Goal: Task Accomplishment & Management: Manage account settings

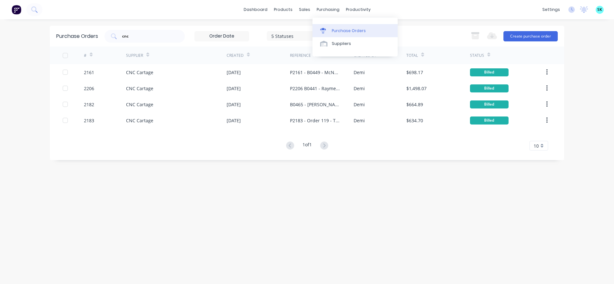
click at [326, 25] on link "Purchase Orders" at bounding box center [354, 30] width 85 height 13
click at [335, 31] on div "Purchase Orders" at bounding box center [349, 31] width 34 height 6
click at [133, 37] on input "cnc" at bounding box center [147, 36] width 53 height 6
type input "c"
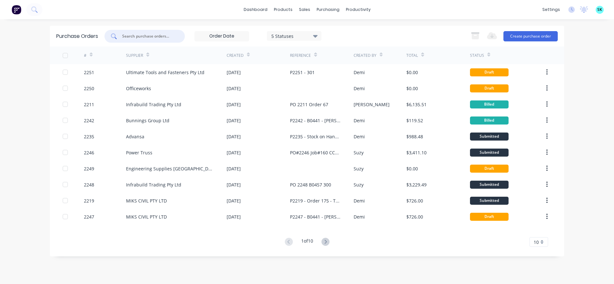
click at [142, 34] on input "text" at bounding box center [147, 36] width 53 height 6
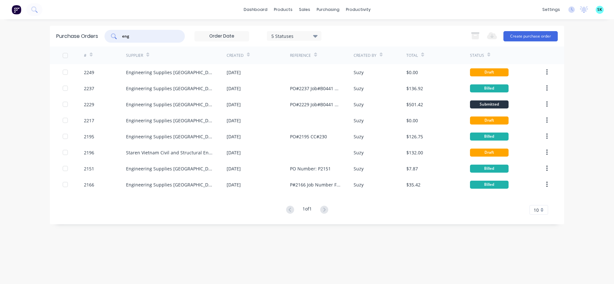
type input "eng"
click at [549, 213] on div "1 of 1 10 5 10 15 20 25 30 35" at bounding box center [307, 210] width 514 height 9
click at [543, 212] on div "10" at bounding box center [538, 210] width 19 height 10
click at [542, 204] on div "35" at bounding box center [539, 199] width 18 height 11
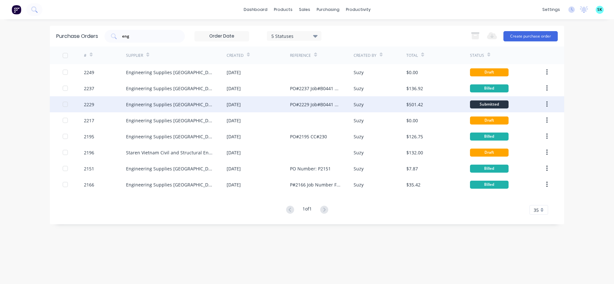
click at [140, 107] on div "Engineering Supplies [GEOGRAPHIC_DATA]" at bounding box center [170, 104] width 88 height 7
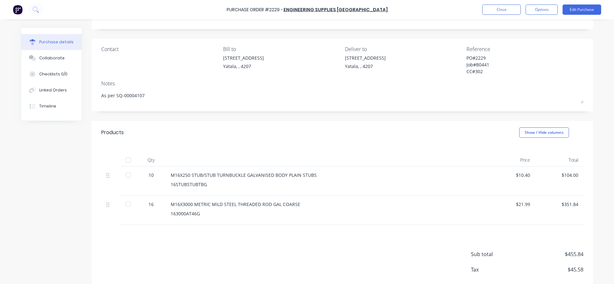
scroll to position [65, 0]
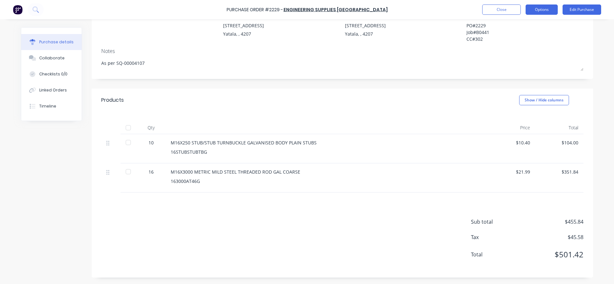
click at [553, 8] on button "Options" at bounding box center [541, 9] width 32 height 10
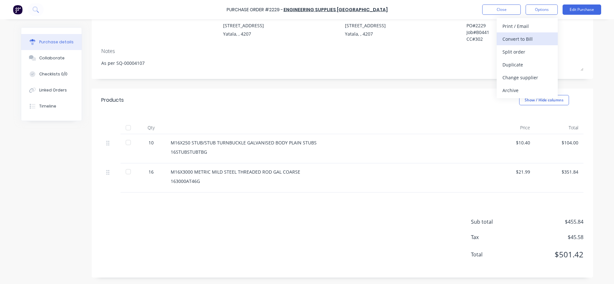
click at [535, 38] on div "Convert to Bill" at bounding box center [526, 38] width 49 height 9
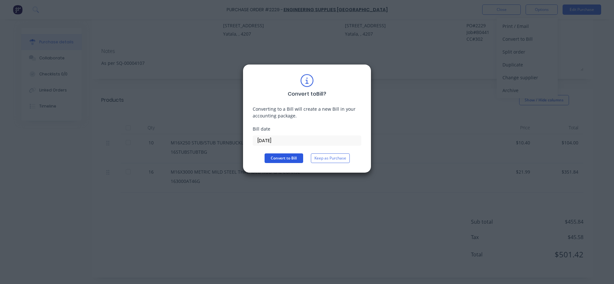
click at [291, 158] on button "Convert to Bill" at bounding box center [283, 159] width 39 height 10
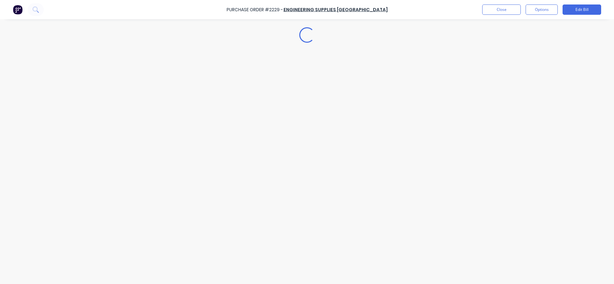
type textarea "x"
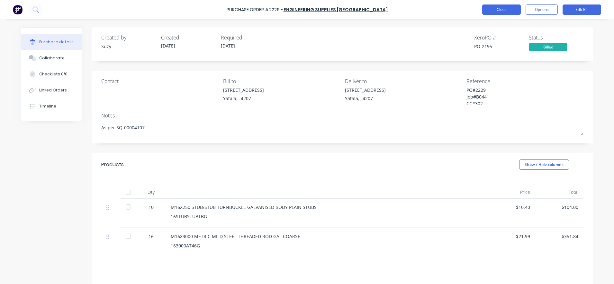
click at [498, 13] on button "Close" at bounding box center [501, 9] width 39 height 10
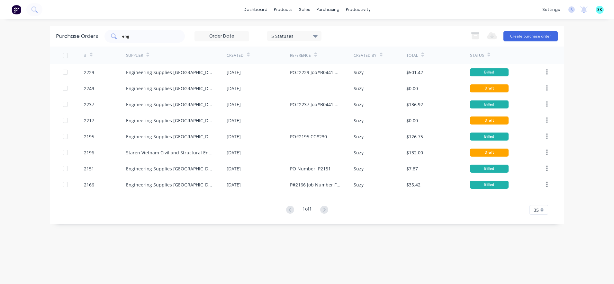
click at [160, 38] on input "eng" at bounding box center [147, 36] width 53 height 6
type input "e"
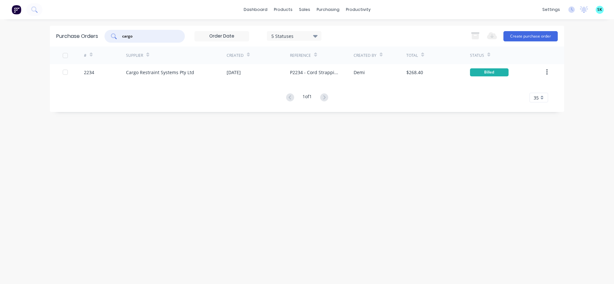
type input "cargo"
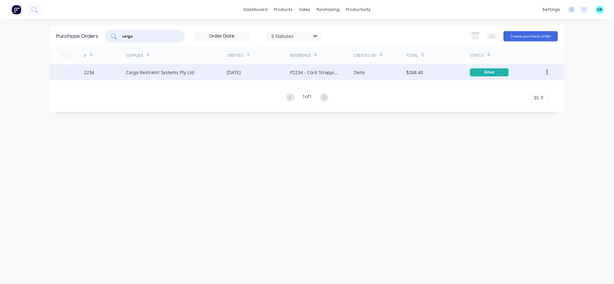
click at [183, 76] on div "Cargo Restraint Systems Pty Ltd" at bounding box center [176, 72] width 101 height 16
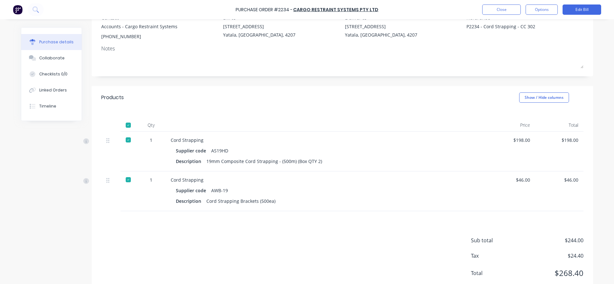
scroll to position [80, 0]
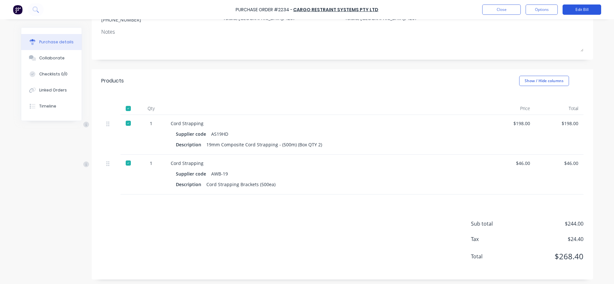
click at [578, 6] on button "Edit Bill" at bounding box center [581, 9] width 39 height 10
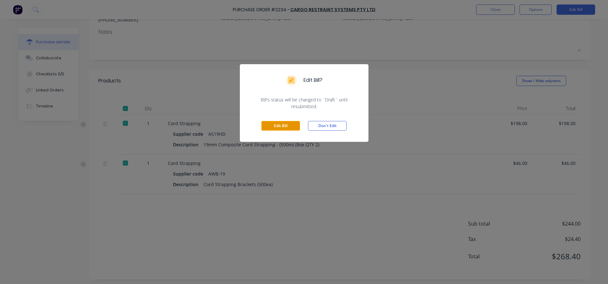
click at [294, 125] on button "Edit Bill" at bounding box center [280, 126] width 39 height 10
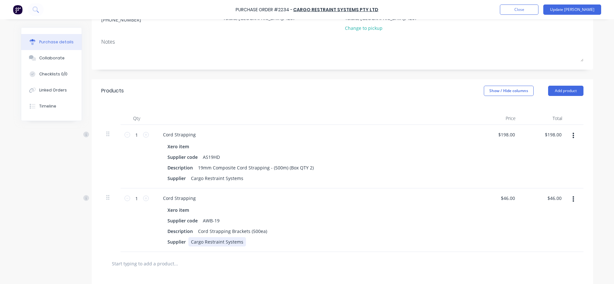
scroll to position [161, 0]
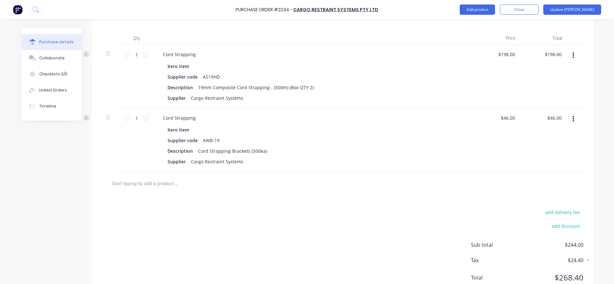
click at [168, 196] on div "add delivery fee add discount Sub total $244.00 Tax $24.40 Total $268.40" at bounding box center [342, 248] width 501 height 106
click at [162, 183] on input "text" at bounding box center [176, 183] width 129 height 13
type textarea "x"
type input "D"
type textarea "x"
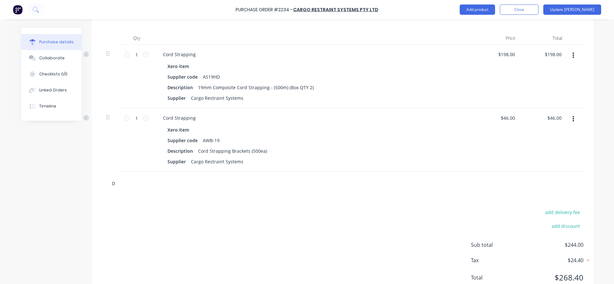
type input "De"
type textarea "x"
type input "Del"
type textarea "x"
type input "Deli"
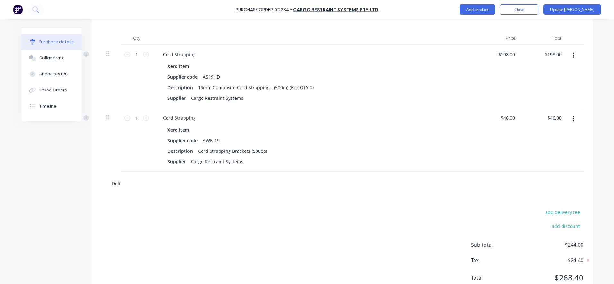
type textarea "x"
type input "Deliv"
type textarea "x"
type input "Delive"
type textarea "x"
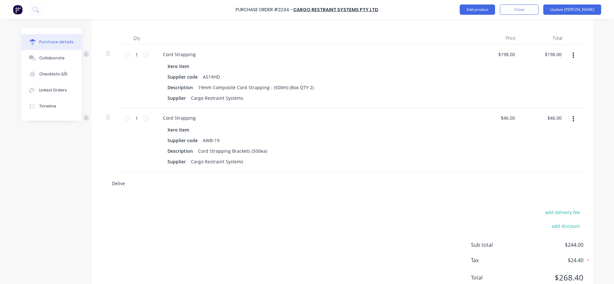
type input "Deliver"
type textarea "x"
type input "Delivery"
type textarea "x"
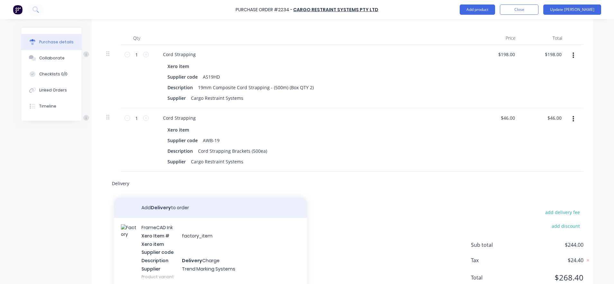
type input "Delivery"
click at [160, 210] on button "Add Delivery to order" at bounding box center [210, 208] width 193 height 21
type textarea "x"
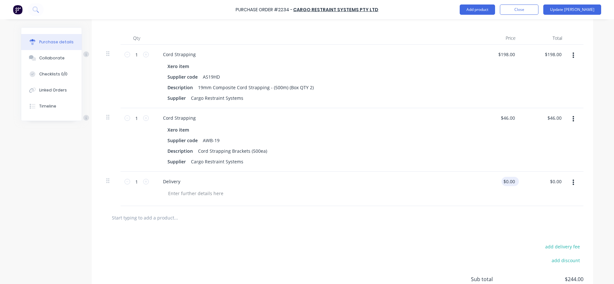
type textarea "x"
click at [512, 180] on input "0.00" at bounding box center [508, 181] width 15 height 9
type input "0"
type input "25"
type textarea "x"
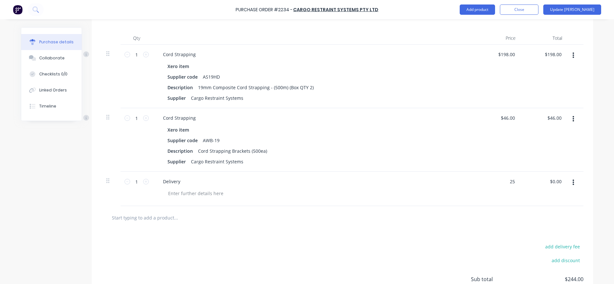
type input "$25.00"
click at [513, 198] on div "$25.00 25" at bounding box center [497, 189] width 47 height 34
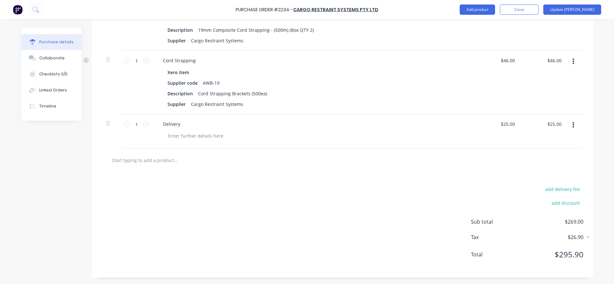
scroll to position [0, 0]
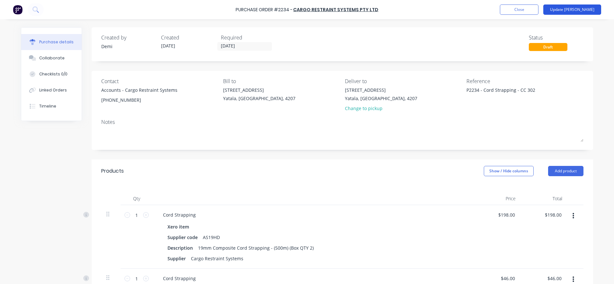
click at [584, 8] on button "Update [PERSON_NAME]" at bounding box center [572, 9] width 58 height 10
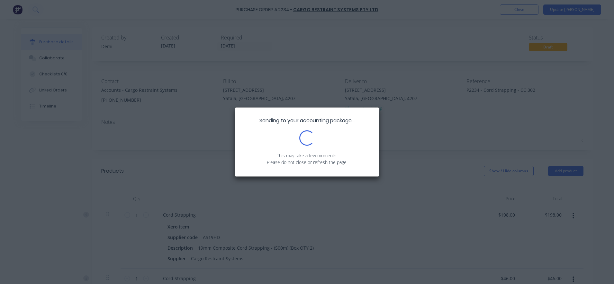
type textarea "x"
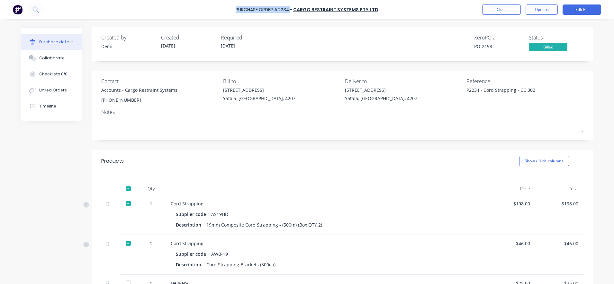
drag, startPoint x: 294, startPoint y: 10, endPoint x: 237, endPoint y: 12, distance: 56.3
click at [237, 12] on div "Purchase Order #2234 - Cargo Restraint Systems Pty Ltd Close Options Edit Bill" at bounding box center [307, 9] width 614 height 19
copy div "Purchase Order #2234"
click at [489, 6] on button "Close" at bounding box center [501, 9] width 39 height 10
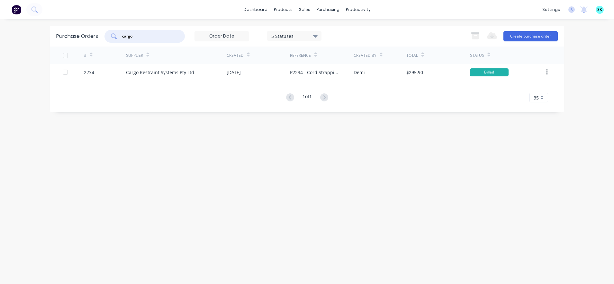
click at [156, 36] on input "cargo" at bounding box center [147, 36] width 53 height 6
type input "c"
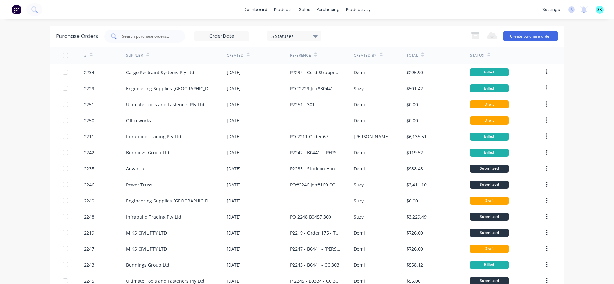
click at [164, 40] on div at bounding box center [144, 36] width 80 height 13
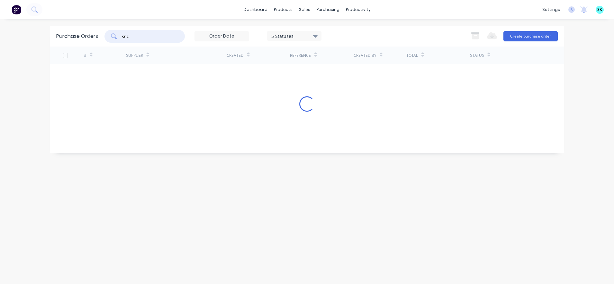
type input "cnc"
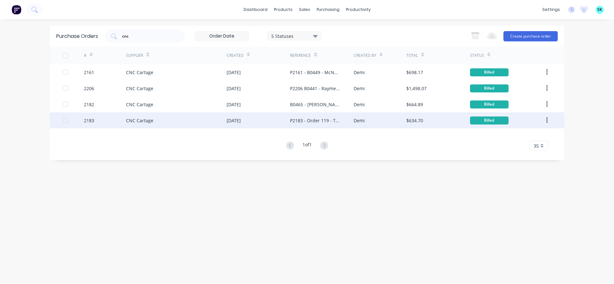
click at [199, 118] on div "CNC Cartage" at bounding box center [176, 120] width 101 height 16
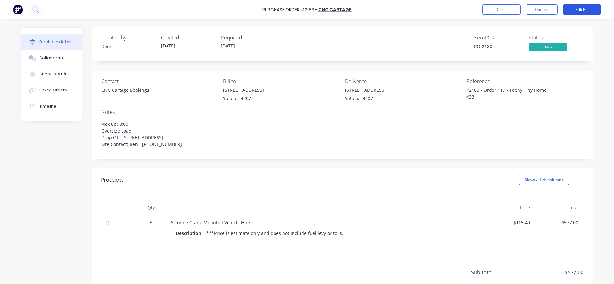
click at [574, 12] on button "Edit Bill" at bounding box center [581, 9] width 39 height 10
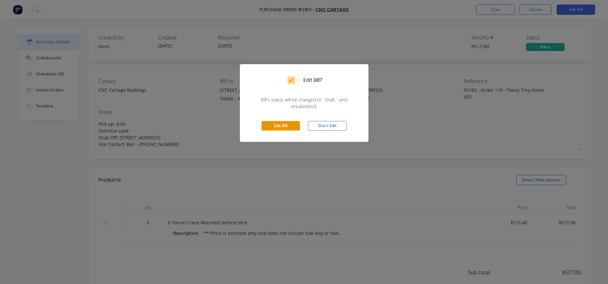
click at [287, 129] on button "Edit Bill" at bounding box center [280, 126] width 39 height 10
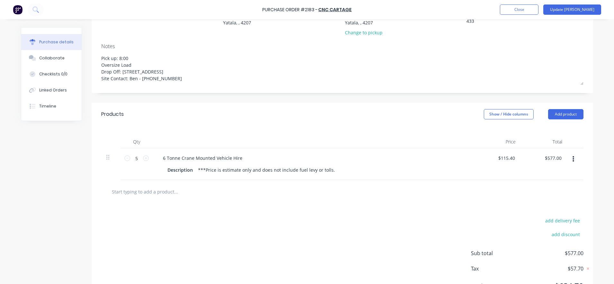
scroll to position [80, 0]
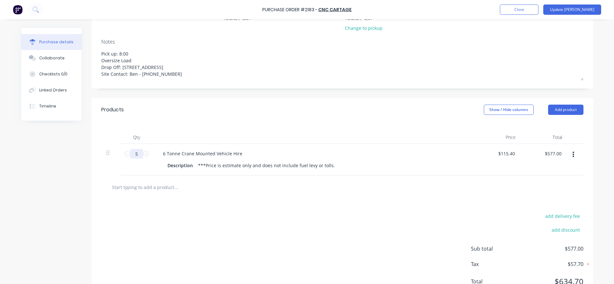
click at [137, 156] on input "5" at bounding box center [136, 154] width 13 height 10
type textarea "x"
type input "5."
type textarea "x"
type input "5"
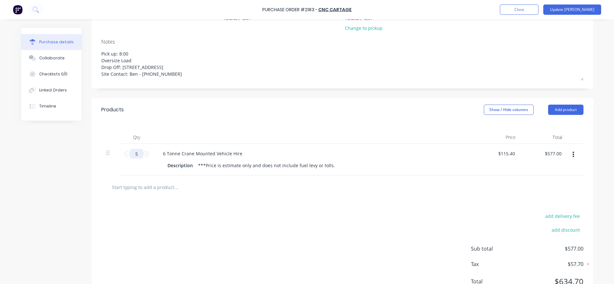
type textarea "x"
type input "55"
type input "$6,347.00"
type textarea "x"
type input "5"
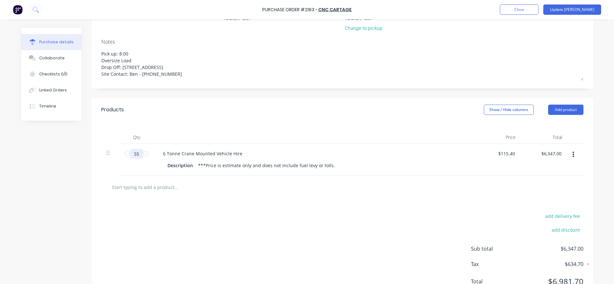
type input "$577.00"
type textarea "x"
type input "5."
type textarea "x"
type input "5.5"
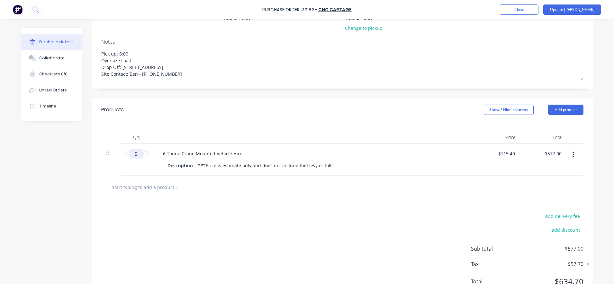
type input "$634.70"
type textarea "x"
type input "5.5"
click at [193, 204] on div "add delivery fee add discount Sub total $634.70 Tax $63.47 Total $698.17" at bounding box center [342, 252] width 501 height 106
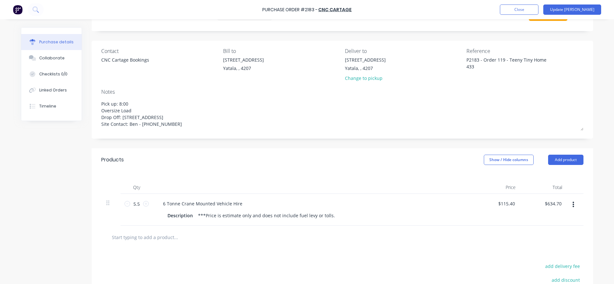
scroll to position [27, 0]
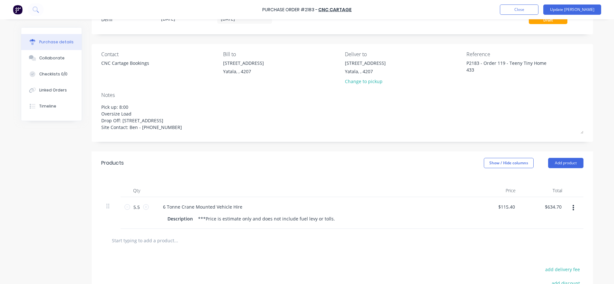
click at [141, 244] on input "text" at bounding box center [176, 240] width 129 height 13
type textarea "x"
type input "F"
type textarea "x"
type input "Fu"
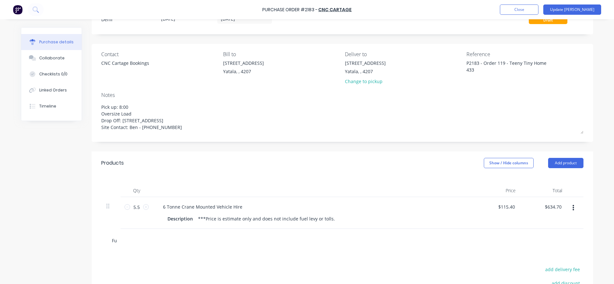
type textarea "x"
type input "Fue"
type textarea "x"
type input "Fuel"
type textarea "x"
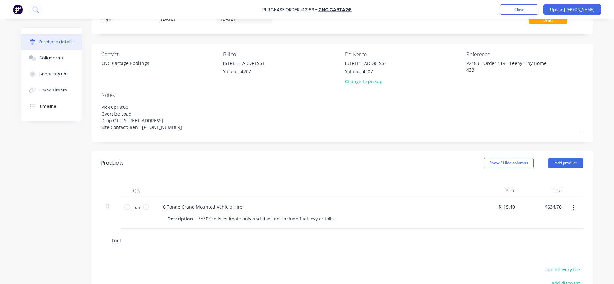
type input "Fuel"
type textarea "x"
type input "Fuel L"
type textarea "x"
type input "Fuel Le"
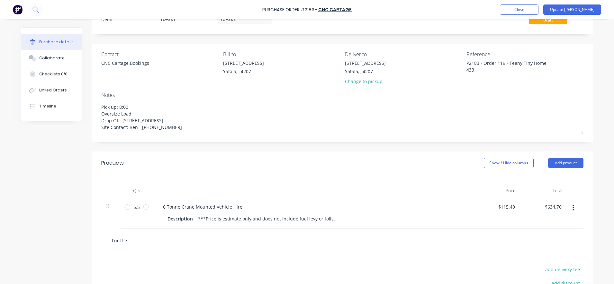
type textarea "x"
type input "Fuel Lev"
type textarea "x"
type input "Fuel Levb"
type textarea "x"
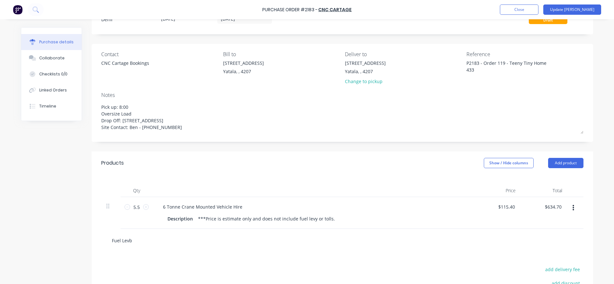
type input "Fuel Levby"
type textarea "x"
type input "Fuel Levb"
type textarea "x"
type input "Fuel Lev"
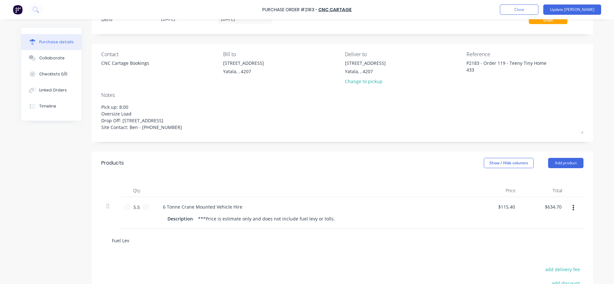
type textarea "x"
type input "Fuel Levy"
type textarea "x"
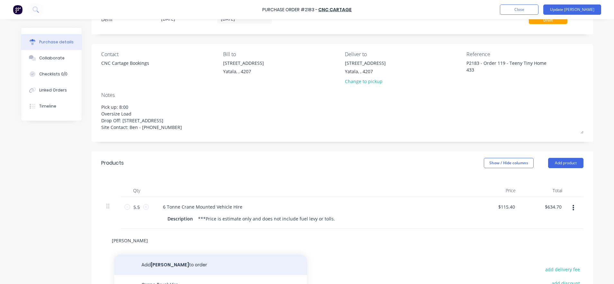
type input "Fuel Levy"
click at [151, 262] on button "Add Fuel Levy to order" at bounding box center [210, 265] width 193 height 21
type textarea "x"
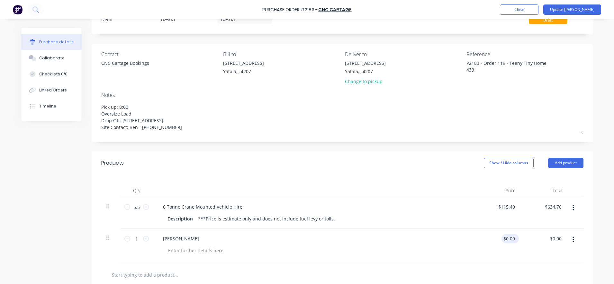
type textarea "x"
type input "0.00"
click at [507, 236] on input "0.00" at bounding box center [508, 238] width 15 height 9
type textarea "x"
drag, startPoint x: 513, startPoint y: 239, endPoint x: 495, endPoint y: 241, distance: 17.5
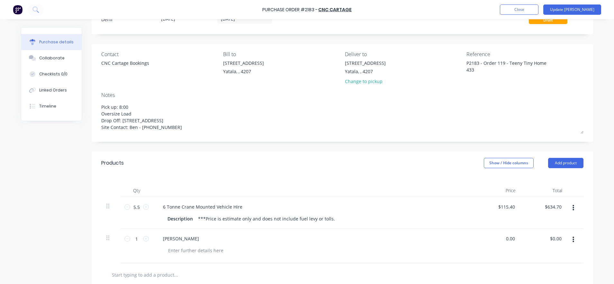
click at [496, 241] on div "0.00 0.00" at bounding box center [497, 246] width 47 height 34
type input "99.2"
type textarea "x"
type input "$99.20"
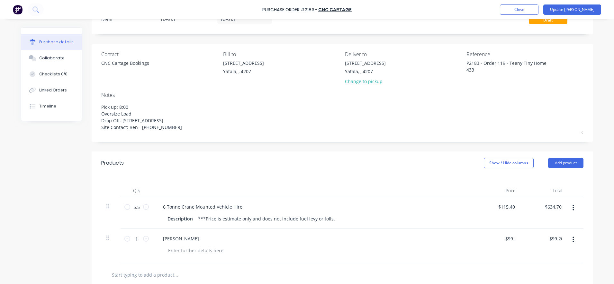
click at [416, 255] on div at bounding box center [316, 250] width 306 height 9
click at [164, 277] on input "text" at bounding box center [176, 275] width 129 height 13
type textarea "x"
type input "M"
type textarea "x"
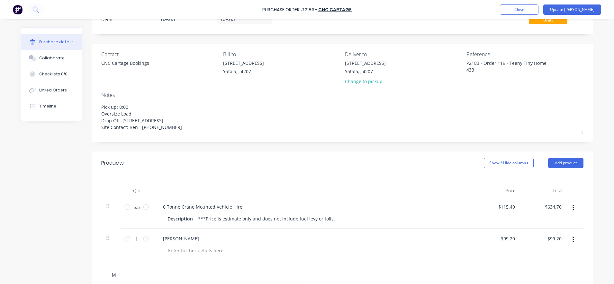
type input "Mo"
type textarea "x"
type input "Mot"
type textarea "x"
type input "Moto"
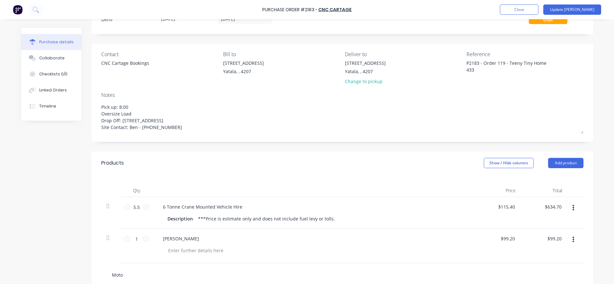
type textarea "x"
type input "Motor"
type textarea "x"
type input "Motorw"
type textarea "x"
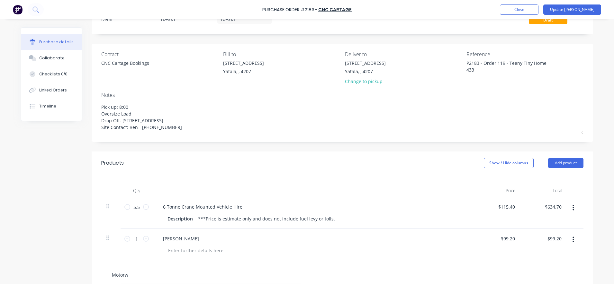
type input "Motorwa"
type textarea "x"
type input "Motorway"
type textarea "x"
type input "Motorway"
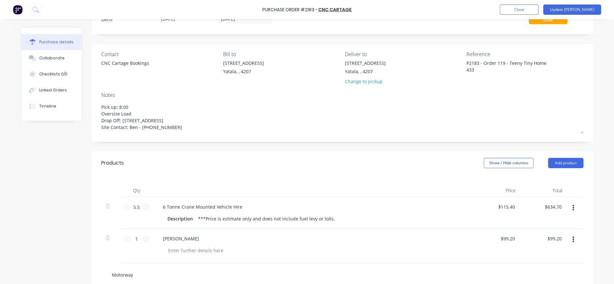
type textarea "x"
type input "Motorway T"
type textarea "x"
type input "Motorway To"
type textarea "x"
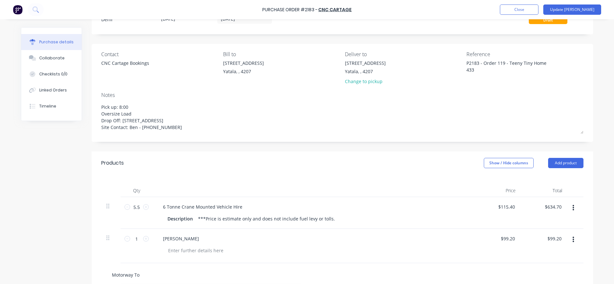
type input "Motorway Tol"
type textarea "x"
type input "Motorway Toll"
type textarea "x"
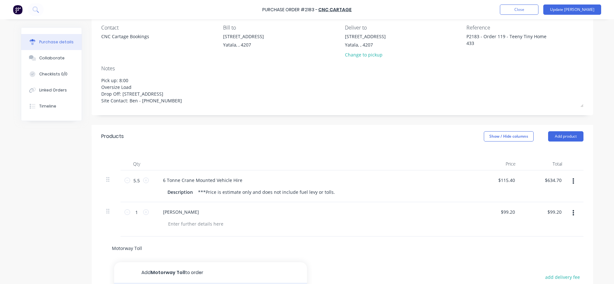
scroll to position [67, 0]
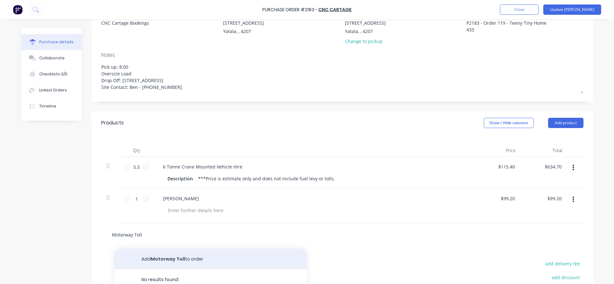
type input "Motorway Toll"
click at [162, 265] on button "Add Motorway Toll to order" at bounding box center [210, 259] width 193 height 21
type textarea "x"
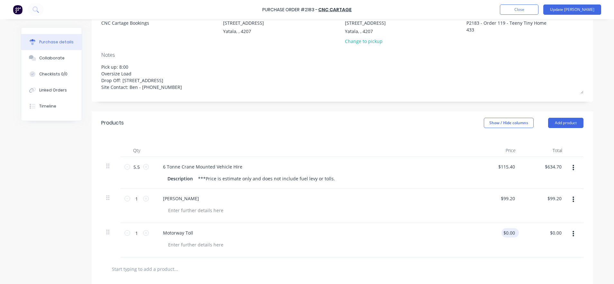
type textarea "x"
click at [512, 232] on input "0.00" at bounding box center [508, 232] width 15 height 9
type input "0"
type input "37.32"
type textarea "x"
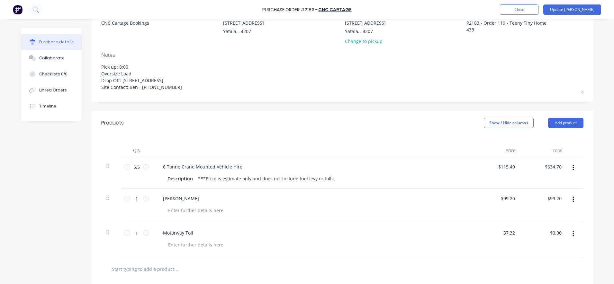
type input "$37.32"
click at [505, 244] on div "$37.32 37.32" at bounding box center [497, 240] width 47 height 34
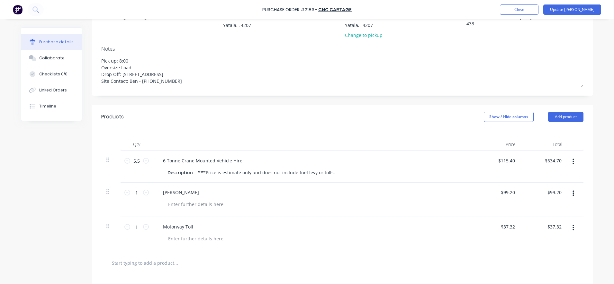
scroll to position [0, 0]
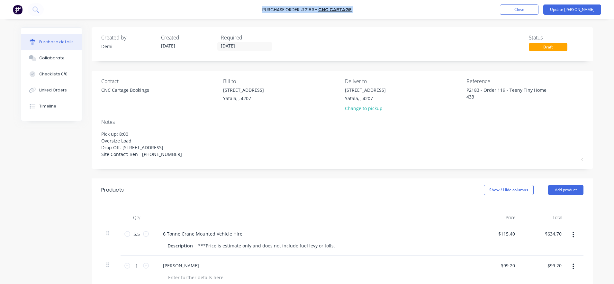
drag, startPoint x: 263, startPoint y: 8, endPoint x: 355, endPoint y: 12, distance: 92.9
click at [355, 12] on div "Purchase Order #2183 - CNC Cartage Add product Close Update Bill" at bounding box center [307, 9] width 614 height 19
copy div "Purchase Order #2183 - CNC Cartage Add product Close Update Bill"
click at [571, 8] on button "Update [PERSON_NAME]" at bounding box center [572, 9] width 58 height 10
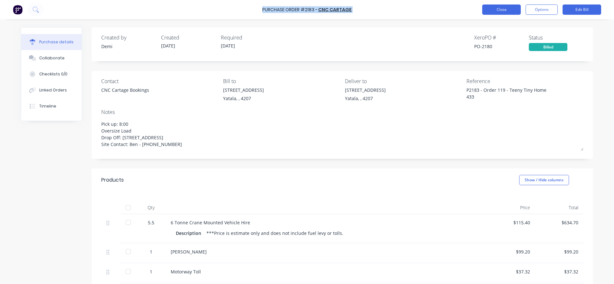
click at [491, 4] on button "Close" at bounding box center [501, 9] width 39 height 10
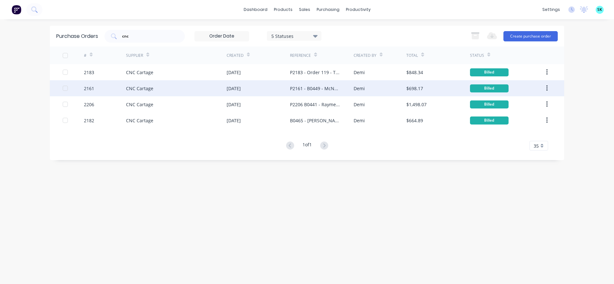
click at [152, 89] on div "CNC Cartage" at bounding box center [139, 88] width 27 height 7
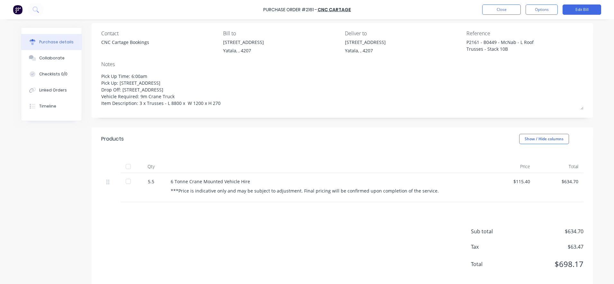
scroll to position [58, 0]
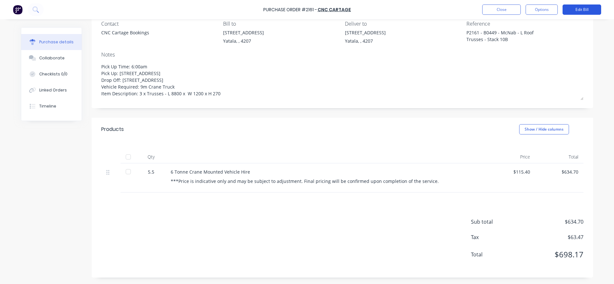
click at [579, 10] on button "Edit Bill" at bounding box center [581, 9] width 39 height 10
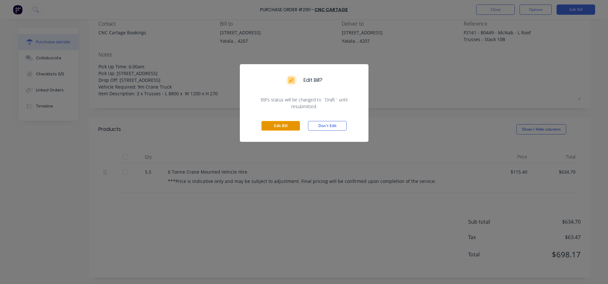
click at [282, 126] on button "Edit Bill" at bounding box center [280, 126] width 39 height 10
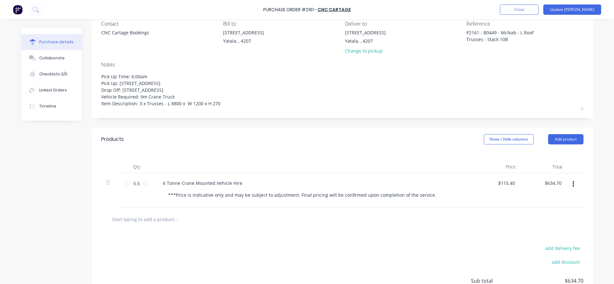
click at [148, 223] on input "text" at bounding box center [176, 219] width 129 height 13
type textarea "x"
type input "F"
type textarea "x"
type input "Fu"
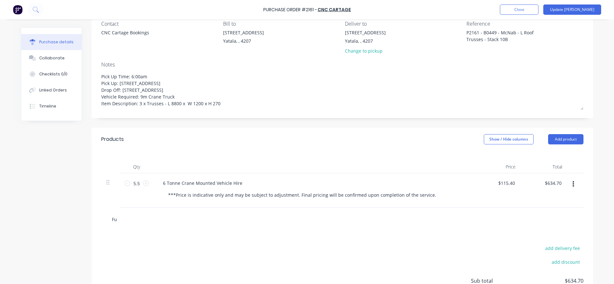
type textarea "x"
type input "Fue"
type textarea "x"
type input "Fuel"
type textarea "x"
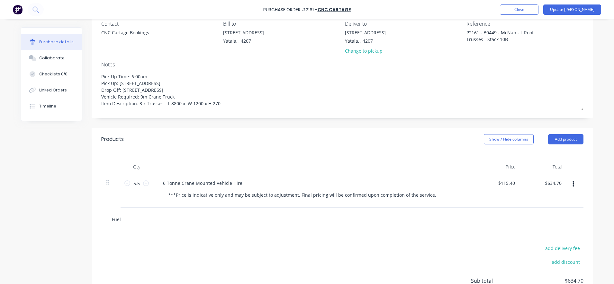
type input "Fuel"
type textarea "x"
type input "Fuel L"
type textarea "x"
type input "Fuel Le"
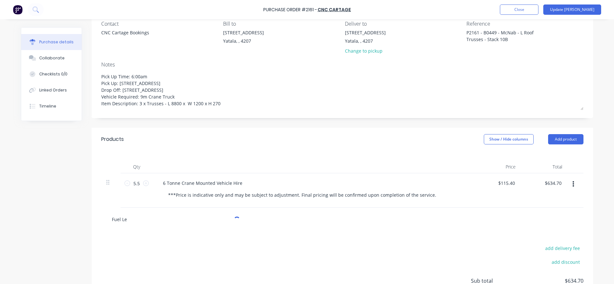
type textarea "x"
type input "Fuel Lev"
type textarea "x"
type input "Fuel Levy"
type textarea "x"
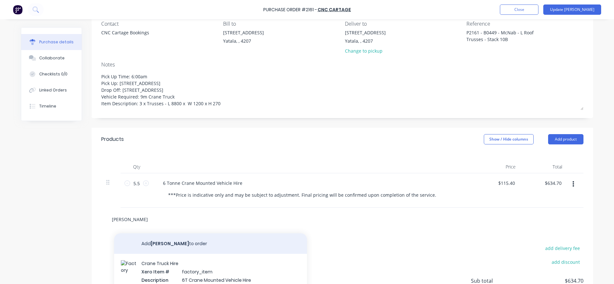
type input "Fuel Levy"
click at [166, 247] on button "Add Fuel Levy to order" at bounding box center [210, 244] width 193 height 21
type textarea "x"
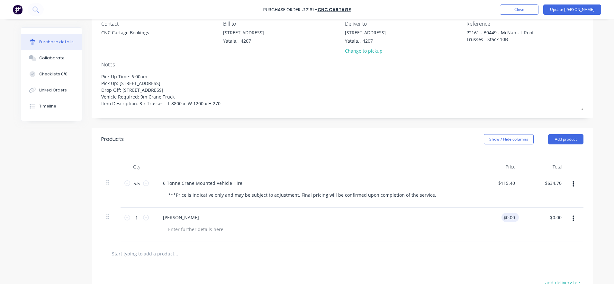
type textarea "x"
type input "0.00"
click at [499, 215] on div "0.00 0.00" at bounding box center [497, 225] width 47 height 34
type textarea "x"
type input "$0.00"
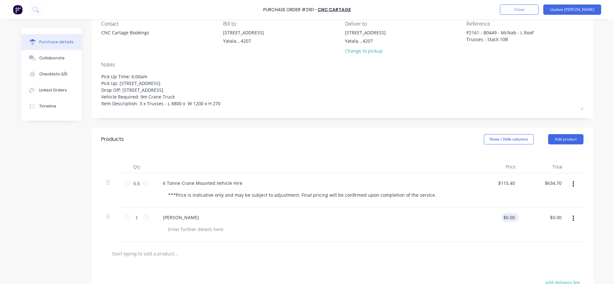
drag, startPoint x: 514, startPoint y: 216, endPoint x: 509, endPoint y: 216, distance: 4.8
click at [509, 216] on div "$0.00 $0.00" at bounding box center [509, 217] width 17 height 9
type textarea "x"
drag, startPoint x: 513, startPoint y: 219, endPoint x: 505, endPoint y: 218, distance: 7.8
click at [507, 218] on input "0" at bounding box center [511, 217] width 9 height 9
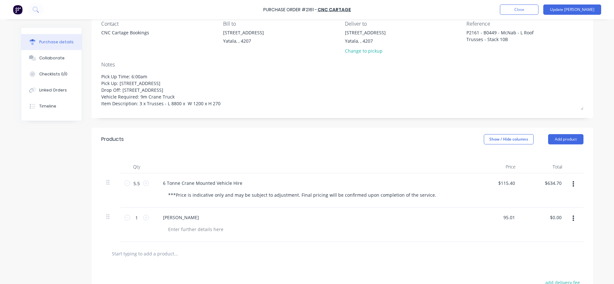
type input "95.01"
type textarea "x"
type input "$95.01"
click at [477, 243] on div at bounding box center [342, 253] width 482 height 23
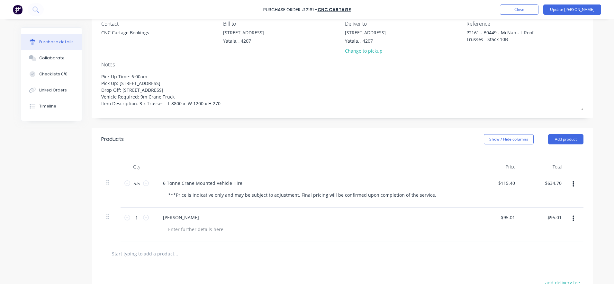
click at [134, 259] on input "text" at bounding box center [176, 253] width 129 height 13
type textarea "x"
type input "M"
type textarea "x"
type input "Mo"
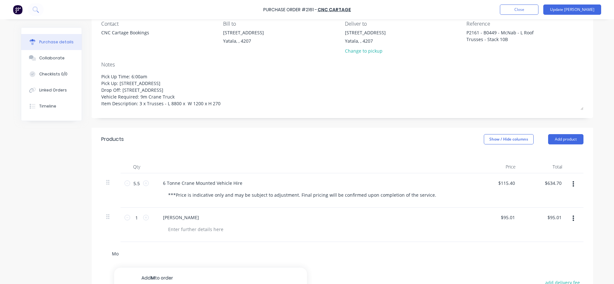
type textarea "x"
type input "Mot"
type textarea "x"
type input "Moto"
type textarea "x"
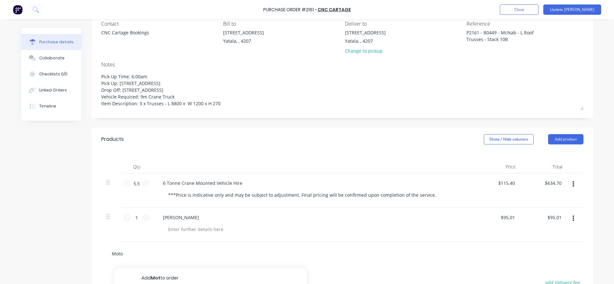
type input "Motor"
type textarea "x"
type input "Motorw"
type textarea "x"
type input "Motorwa"
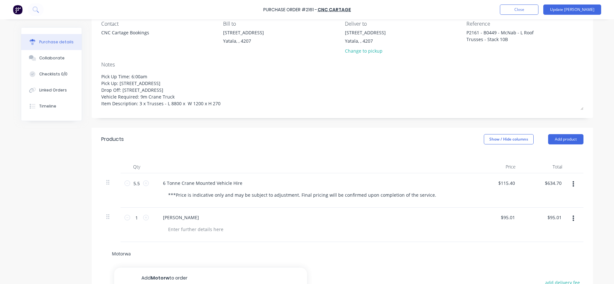
type textarea "x"
type input "Motorway"
type textarea "x"
type input "Motorway"
type textarea "x"
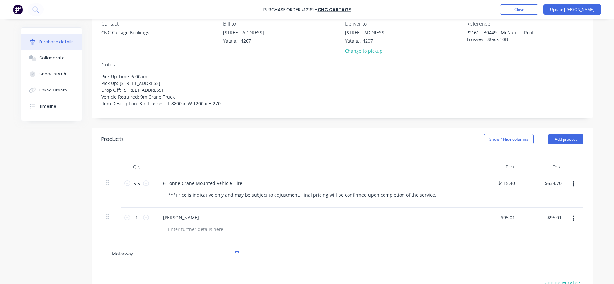
type input "Motorway T"
type textarea "x"
type input "Motorway To"
type textarea "x"
type input "Motorway Tol"
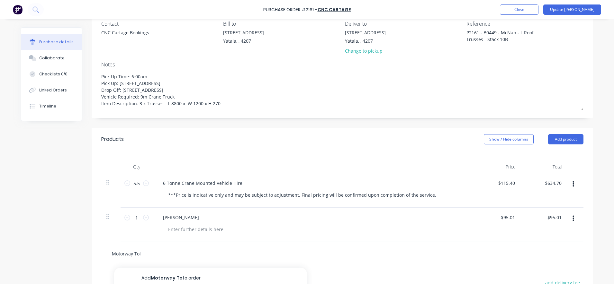
type textarea "x"
type input "Motorway Toll"
type textarea "x"
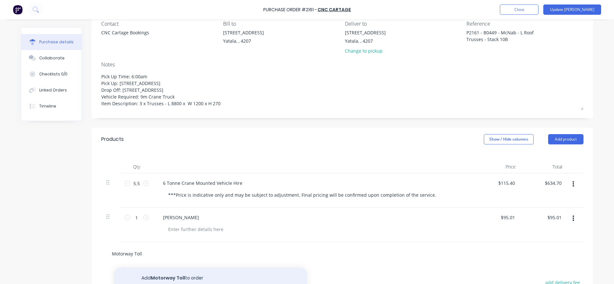
type input "Motorway Toll"
click at [167, 278] on button "Add Motorway Toll to order" at bounding box center [210, 278] width 193 height 21
type textarea "x"
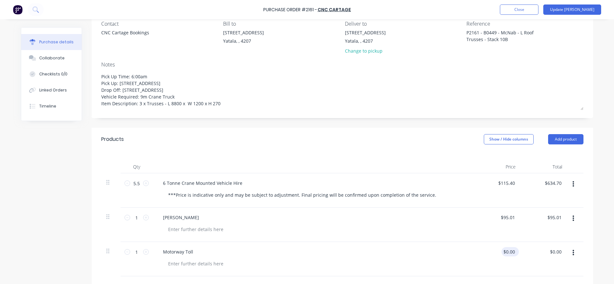
type textarea "x"
type input "0.00"
click at [507, 253] on input "0.00" at bounding box center [508, 251] width 15 height 9
type textarea "x"
drag, startPoint x: 512, startPoint y: 253, endPoint x: 502, endPoint y: 249, distance: 10.3
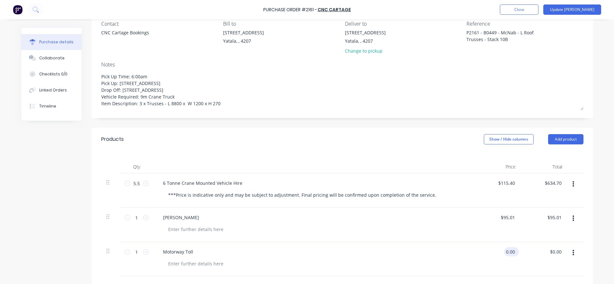
click at [504, 249] on input "0.00" at bounding box center [510, 251] width 12 height 9
type input "23.72"
type textarea "x"
type input "$23.72"
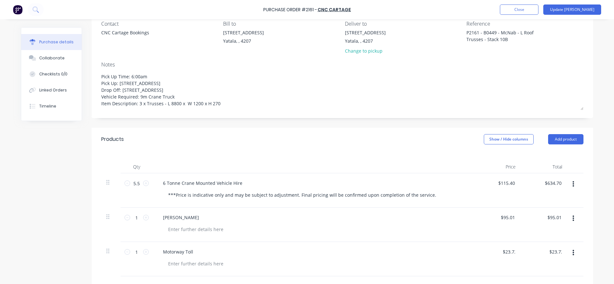
click at [497, 273] on div "$23.72 23.72" at bounding box center [497, 259] width 47 height 34
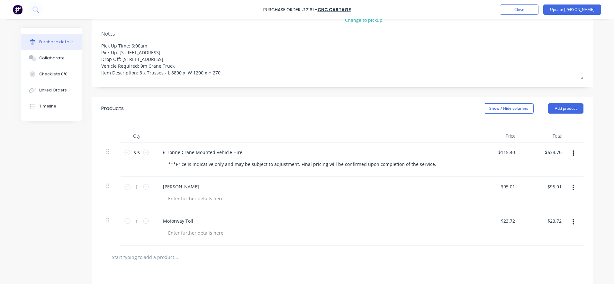
scroll to position [138, 0]
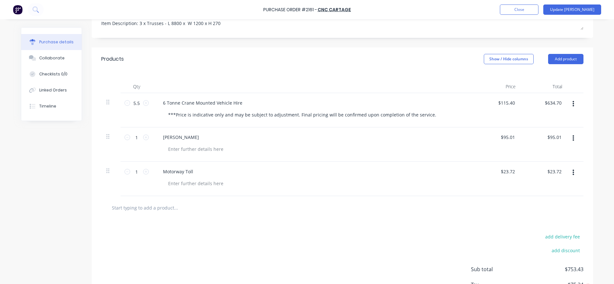
click at [155, 210] on input "text" at bounding box center [176, 207] width 129 height 13
type textarea "x"
type input "M"
type textarea "x"
type input "Mo"
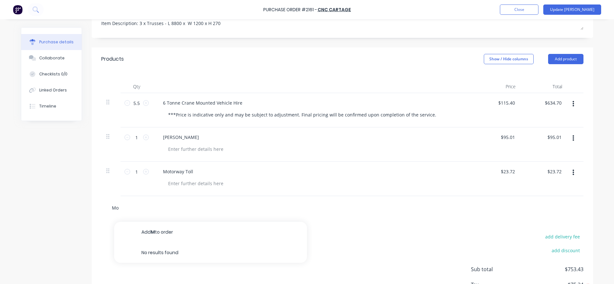
type textarea "x"
type input "Mot"
type textarea "x"
type input "Moto"
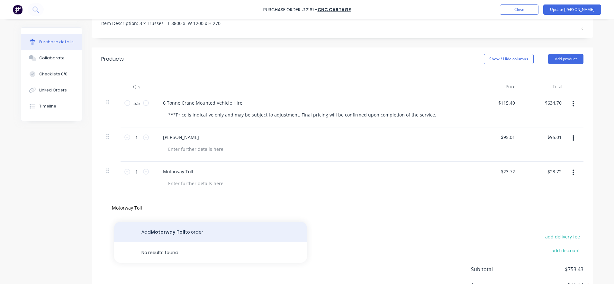
click at [167, 232] on button "Add Motorway Toll to order" at bounding box center [210, 232] width 193 height 21
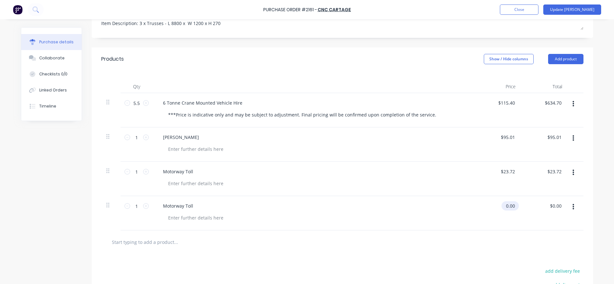
click at [507, 205] on input "0.00" at bounding box center [508, 205] width 15 height 9
drag, startPoint x: 512, startPoint y: 205, endPoint x: 500, endPoint y: 202, distance: 12.7
click at [500, 202] on div "0.00 0.00" at bounding box center [497, 213] width 47 height 34
click at [491, 234] on div at bounding box center [342, 242] width 482 height 23
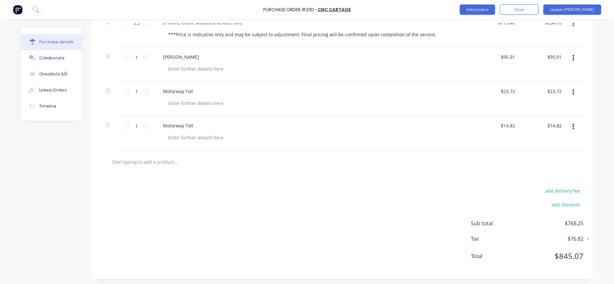
scroll to position [0, 0]
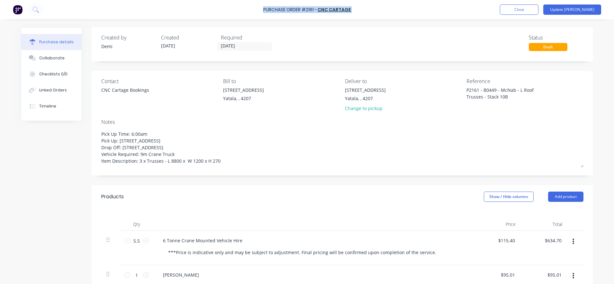
drag, startPoint x: 264, startPoint y: 9, endPoint x: 332, endPoint y: 19, distance: 67.8
click at [332, 19] on div "Purchase Order #2161 - CNC Cartage Add product Close Update Bill" at bounding box center [307, 9] width 614 height 19
copy div "Purchase Order #2161 - CNC Cartage Add product Close Update Bill"
click at [574, 12] on button "Update [PERSON_NAME]" at bounding box center [572, 9] width 58 height 10
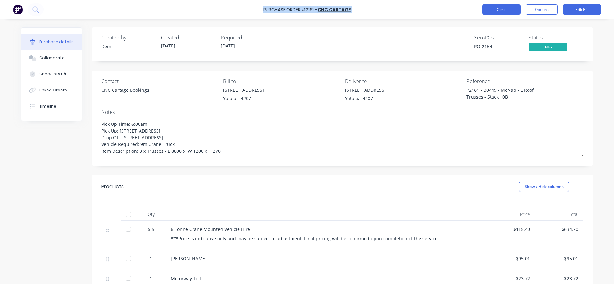
click at [511, 13] on button "Close" at bounding box center [501, 9] width 39 height 10
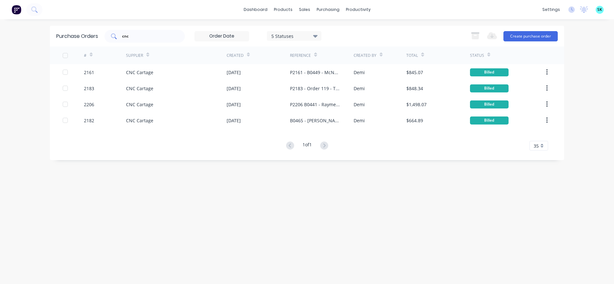
click at [144, 40] on div "cnc" at bounding box center [144, 36] width 80 height 13
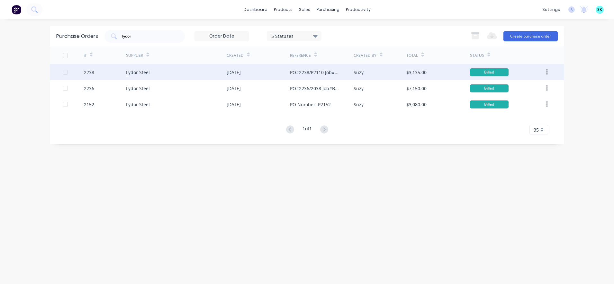
click at [165, 77] on div "Lydor Steel" at bounding box center [176, 72] width 101 height 16
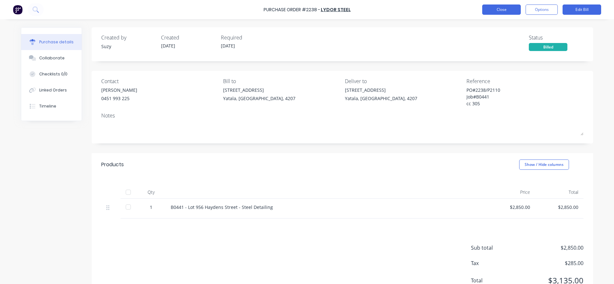
click at [497, 11] on button "Close" at bounding box center [501, 9] width 39 height 10
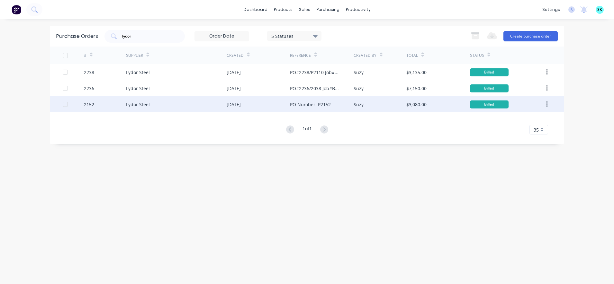
click at [239, 103] on div "[DATE]" at bounding box center [234, 104] width 14 height 7
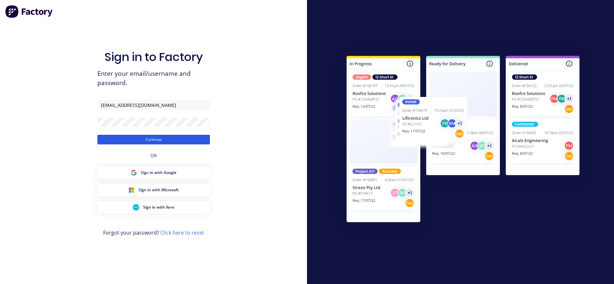
click at [102, 142] on button "Continue" at bounding box center [153, 140] width 112 height 10
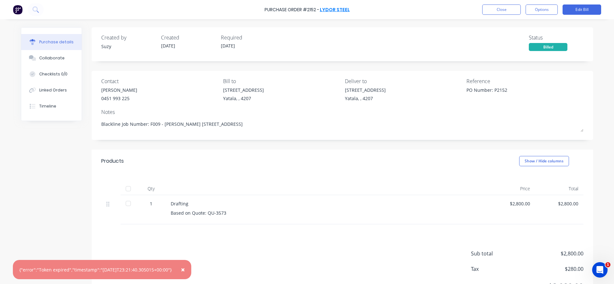
click at [326, 9] on link "Lydor Steel" at bounding box center [335, 9] width 30 height 6
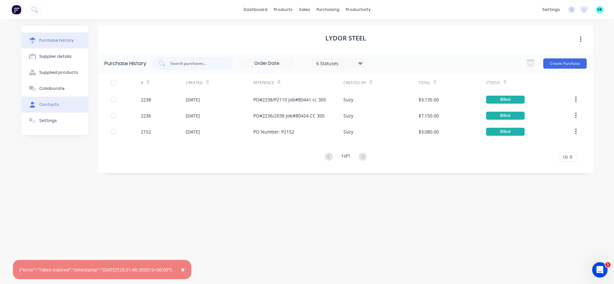
click at [58, 106] on button "Contacts" at bounding box center [54, 105] width 67 height 16
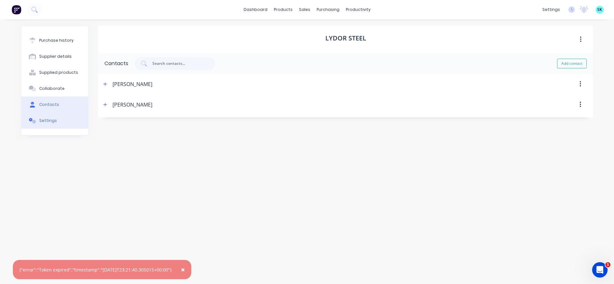
click at [57, 118] on button "Settings" at bounding box center [54, 121] width 67 height 16
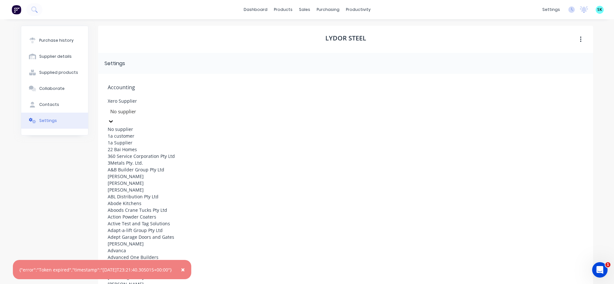
click at [114, 118] on icon at bounding box center [111, 121] width 6 height 6
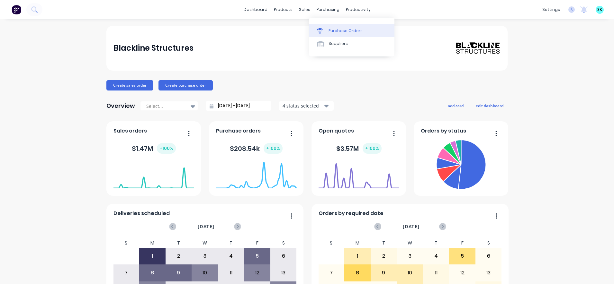
click at [326, 27] on link "Purchase Orders" at bounding box center [351, 30] width 85 height 13
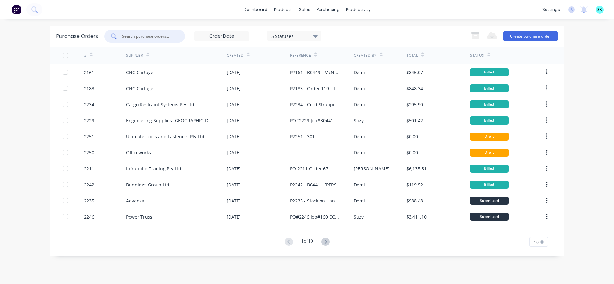
click at [126, 36] on input "text" at bounding box center [147, 36] width 53 height 6
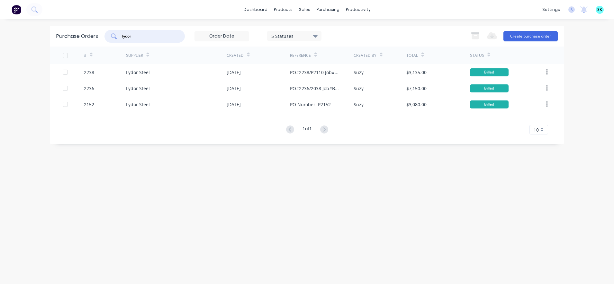
type input "lydor"
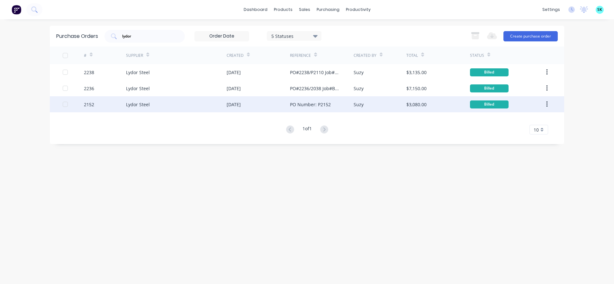
click at [317, 109] on div "PO Number: P2152" at bounding box center [321, 104] width 63 height 16
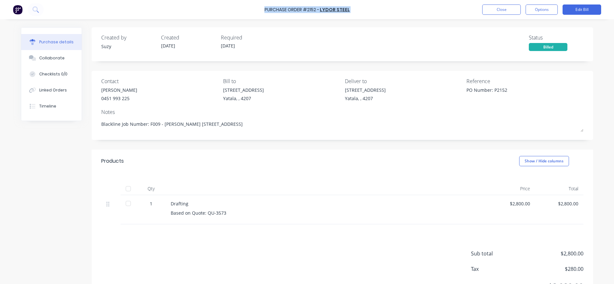
drag, startPoint x: 266, startPoint y: 11, endPoint x: 348, endPoint y: 6, distance: 82.1
click at [348, 6] on div "Purchase Order #2152 - Lydor Steel Close Options Edit Bill" at bounding box center [307, 9] width 614 height 19
copy div "Purchase Order #2152 - Lydor Steel Close Options Edit Bill"
click at [423, 44] on div "Created by Suzy Created [DATE] Required [DATE] Status Billed" at bounding box center [342, 42] width 482 height 17
click at [503, 9] on button "Close" at bounding box center [501, 9] width 39 height 10
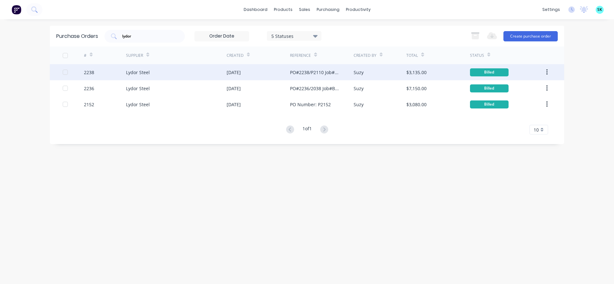
click at [133, 77] on div "Lydor Steel" at bounding box center [176, 72] width 101 height 16
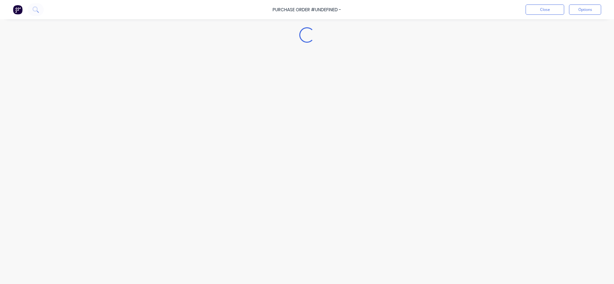
type textarea "x"
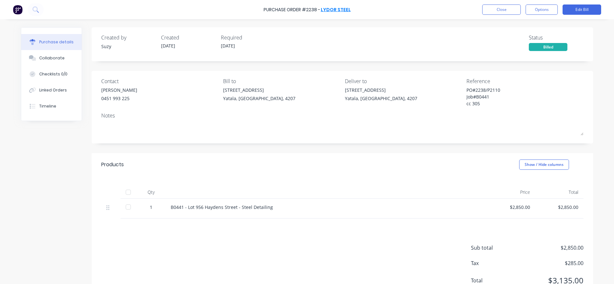
click at [340, 9] on link "Lydor Steel" at bounding box center [336, 9] width 30 height 6
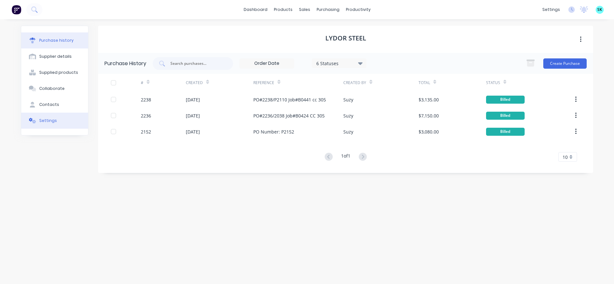
click at [53, 122] on div "Settings" at bounding box center [48, 121] width 18 height 6
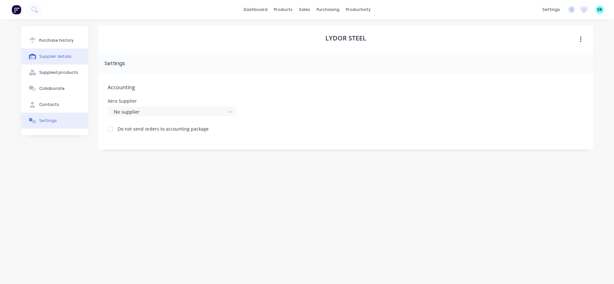
click at [58, 60] on button "Supplier details" at bounding box center [54, 57] width 67 height 16
select select "AU"
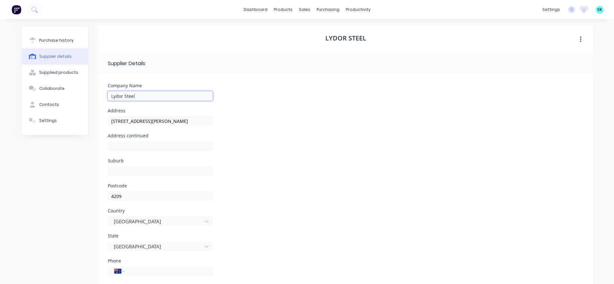
click at [152, 96] on input "Lydor Steel" at bounding box center [160, 96] width 105 height 10
type input "Lydor Steel Pty Ltd"
click at [222, 90] on div "Company Name Lydor Steel Pty Ltd" at bounding box center [346, 96] width 476 height 25
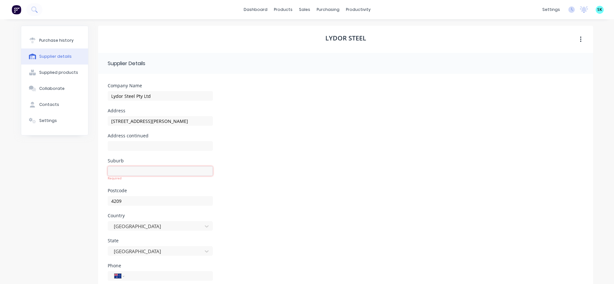
click at [169, 171] on input at bounding box center [160, 171] width 105 height 10
type input "Pimpama"
click at [228, 119] on div "Address [STREET_ADDRESS][PERSON_NAME]" at bounding box center [346, 121] width 476 height 25
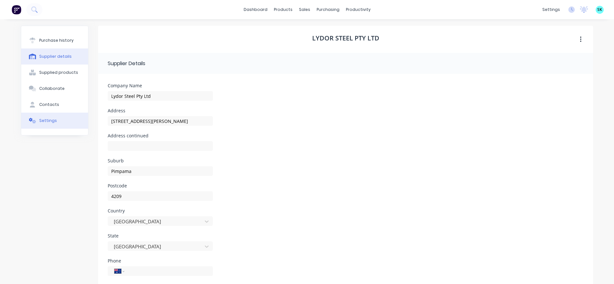
click at [56, 120] on button "Settings" at bounding box center [54, 121] width 67 height 16
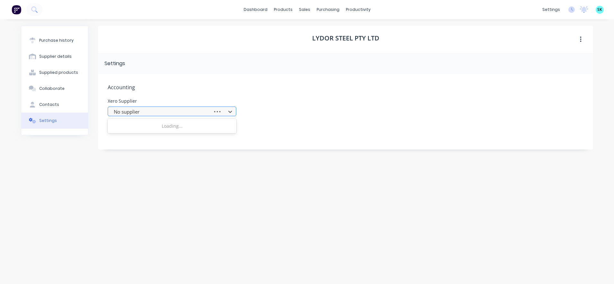
click at [139, 115] on div at bounding box center [161, 112] width 96 height 8
type input "lyd"
click at [227, 92] on div "Accounting Xero Supplier Use Up and Down to choose options, press Enter to sele…" at bounding box center [345, 112] width 495 height 76
click at [570, 13] on div "settings No new notifications [PERSON_NAME] all as read [PERSON_NAME] mentioned…" at bounding box center [576, 10] width 75 height 10
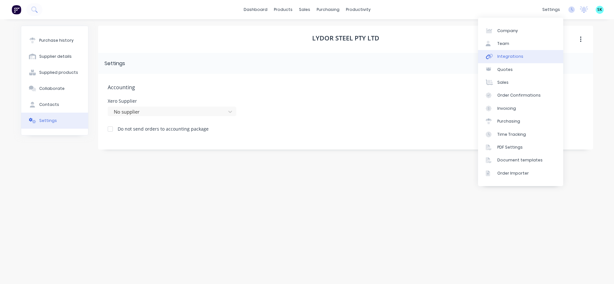
click at [533, 55] on link "Integrations" at bounding box center [520, 56] width 85 height 13
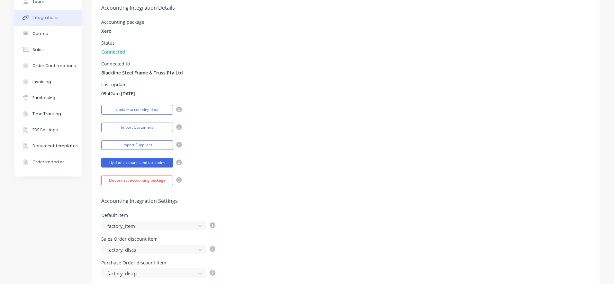
scroll to position [18, 0]
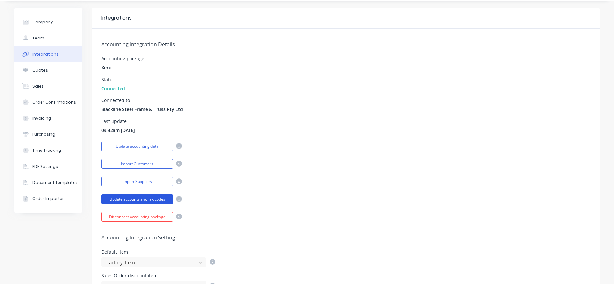
click at [147, 201] on button "Update accounts and tax codes" at bounding box center [137, 200] width 72 height 10
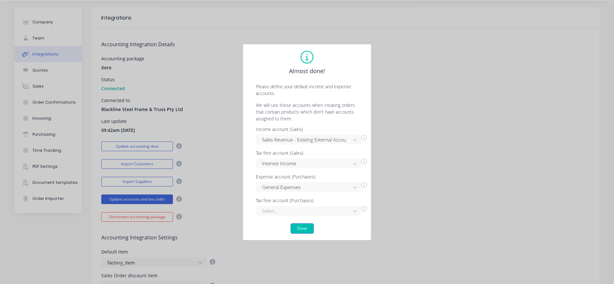
click at [305, 228] on button "Done" at bounding box center [301, 229] width 23 height 10
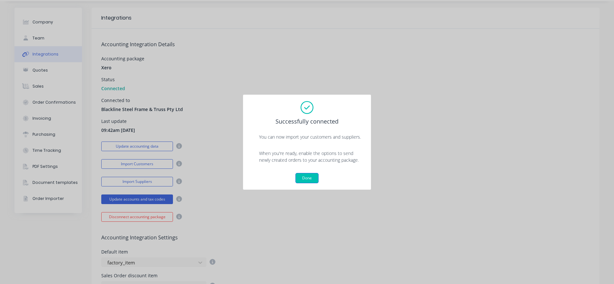
click at [308, 182] on button "Done" at bounding box center [306, 178] width 23 height 10
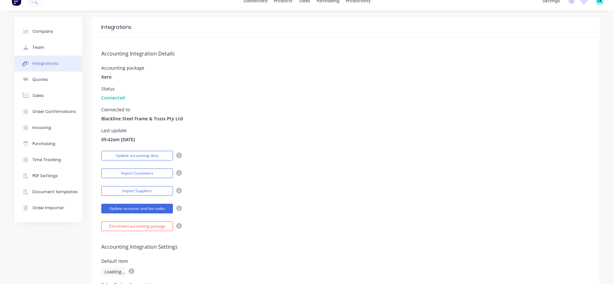
scroll to position [0, 0]
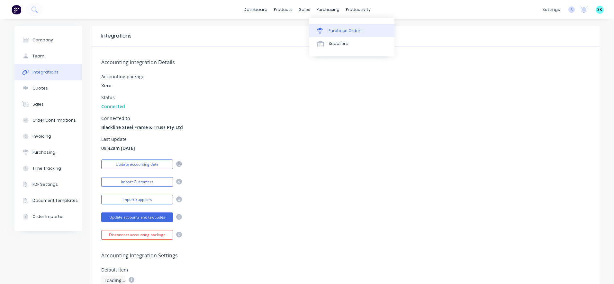
click at [333, 29] on div "Purchase Orders" at bounding box center [345, 31] width 34 height 6
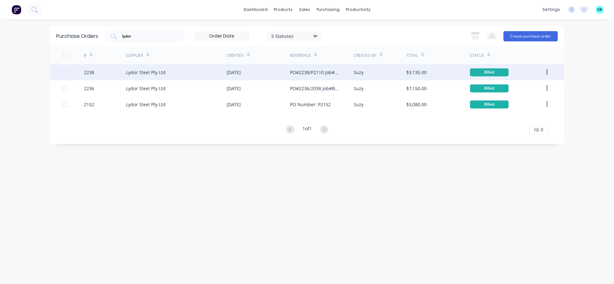
click at [162, 73] on div "Lydor Steel Pty Ltd" at bounding box center [146, 72] width 40 height 7
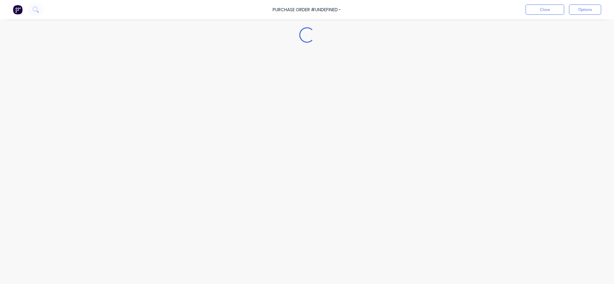
type textarea "x"
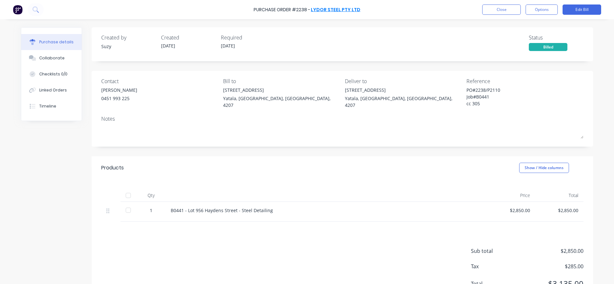
click at [334, 12] on link "Lydor Steel Pty Ltd" at bounding box center [335, 9] width 49 height 6
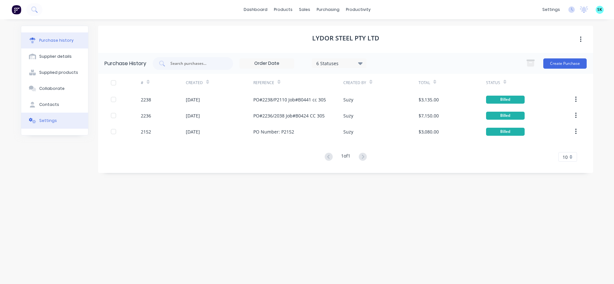
click at [64, 119] on button "Settings" at bounding box center [54, 121] width 67 height 16
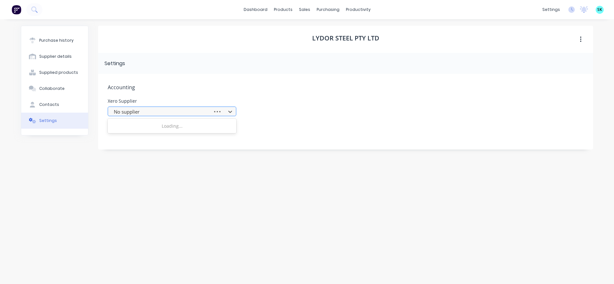
click at [184, 115] on div at bounding box center [161, 112] width 96 height 8
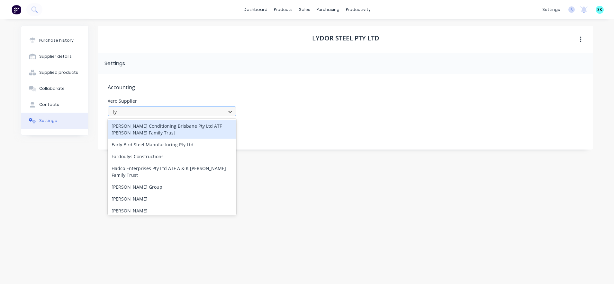
type input "lyd"
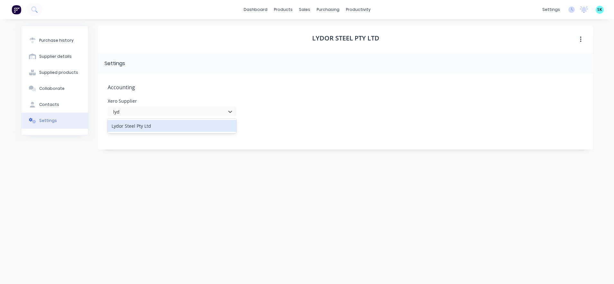
click at [154, 128] on div "Lydor Steel Pty Ltd" at bounding box center [172, 126] width 129 height 12
click at [277, 66] on div "Settings" at bounding box center [345, 63] width 495 height 21
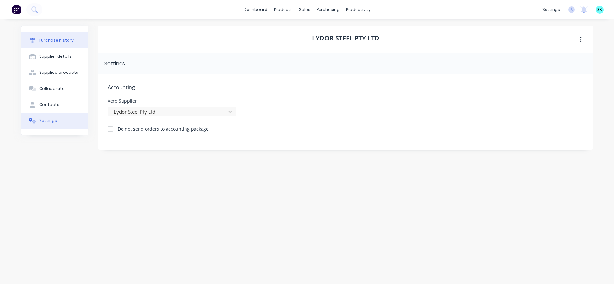
click at [66, 42] on div "Purchase history" at bounding box center [56, 41] width 34 height 6
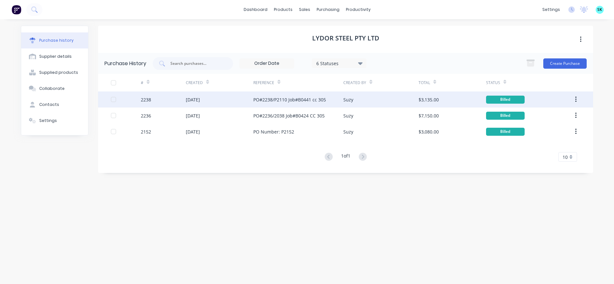
click at [226, 97] on div "[DATE]" at bounding box center [219, 100] width 67 height 16
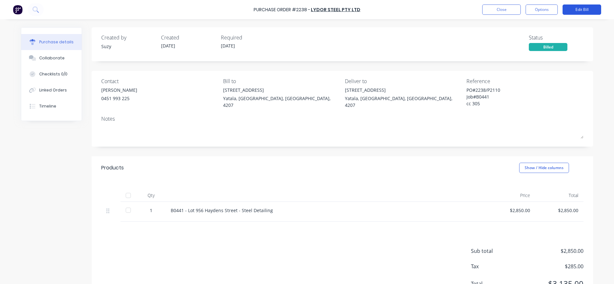
click at [572, 8] on button "Edit Bill" at bounding box center [581, 9] width 39 height 10
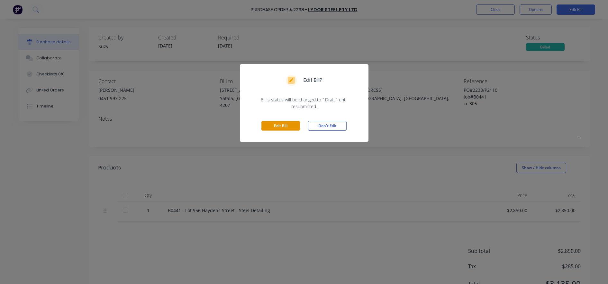
click at [276, 124] on button "Edit Bill" at bounding box center [280, 126] width 39 height 10
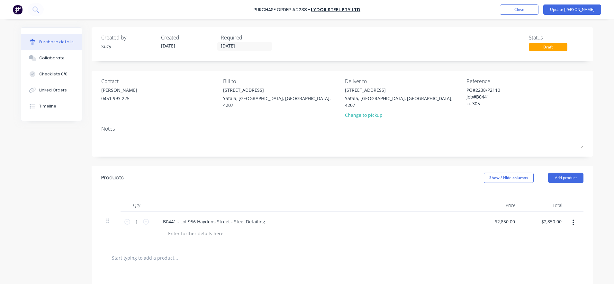
click at [215, 252] on input "text" at bounding box center [176, 258] width 129 height 13
click at [585, 7] on button "Update [PERSON_NAME]" at bounding box center [572, 9] width 58 height 10
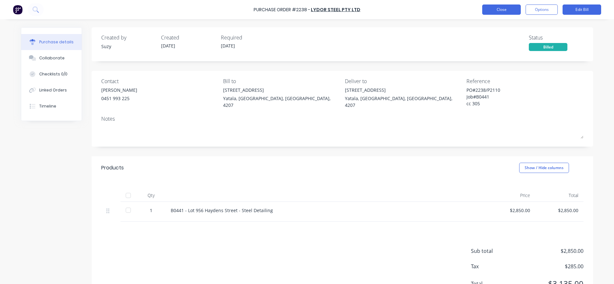
click at [493, 12] on button "Close" at bounding box center [501, 9] width 39 height 10
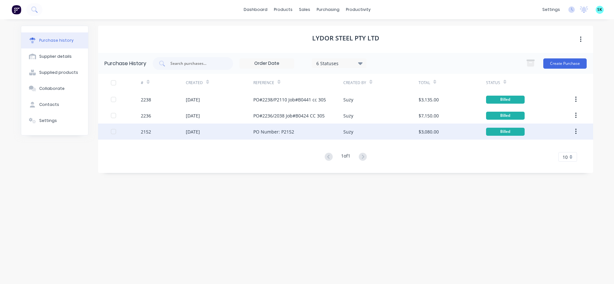
click at [272, 136] on div "PO Number: P2152" at bounding box center [298, 132] width 90 height 16
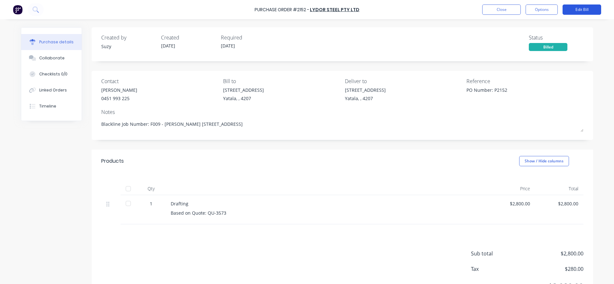
click at [584, 8] on button "Edit Bill" at bounding box center [581, 9] width 39 height 10
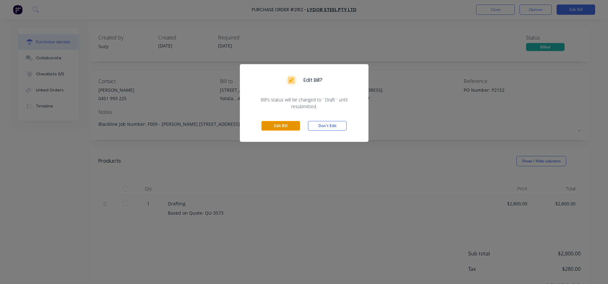
click at [271, 128] on button "Edit Bill" at bounding box center [280, 126] width 39 height 10
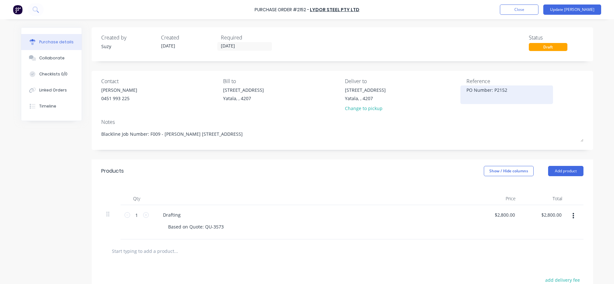
click at [497, 97] on textarea "PO Number: P2152" at bounding box center [506, 94] width 80 height 14
type textarea "x"
click at [514, 93] on textarea "PO Number: P2152" at bounding box center [506, 94] width 80 height 14
type textarea "PO Number: P2152 Job Number: F009 CC: 305"
type textarea "x"
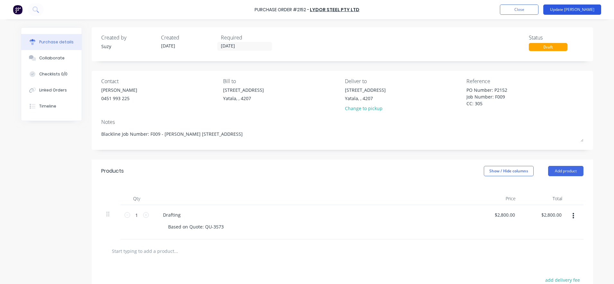
type textarea "PO Number: P2152 Job Number: F009 CC: 305"
click at [593, 11] on button "Update [PERSON_NAME]" at bounding box center [572, 9] width 58 height 10
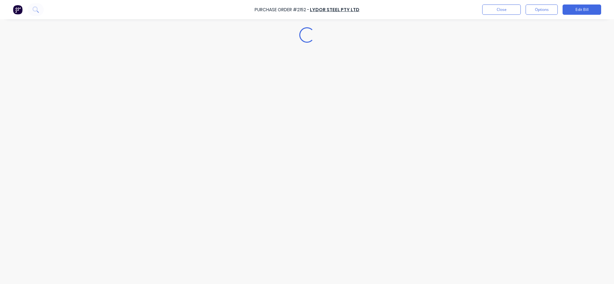
type textarea "x"
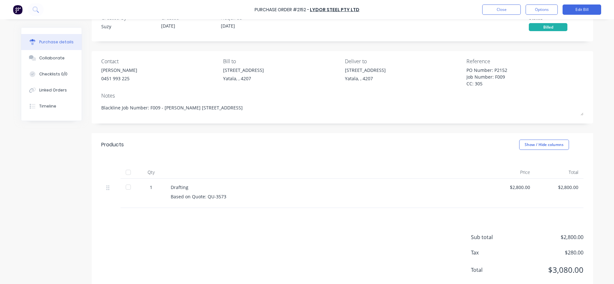
scroll to position [35, 0]
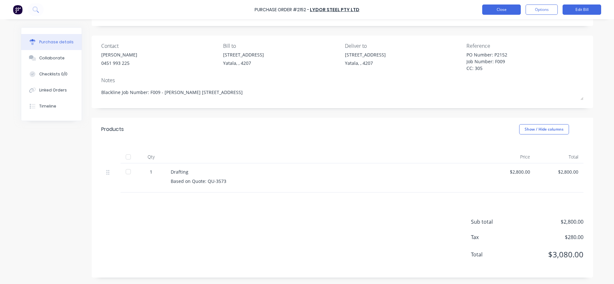
click at [502, 9] on button "Close" at bounding box center [501, 9] width 39 height 10
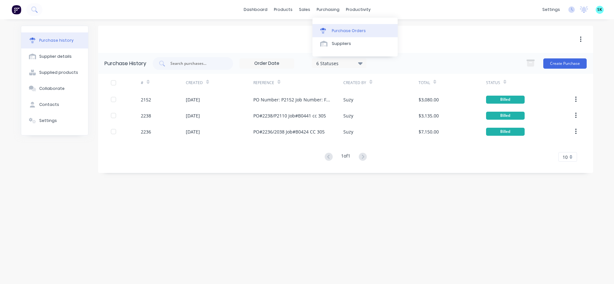
click at [332, 25] on link "Purchase Orders" at bounding box center [354, 30] width 85 height 13
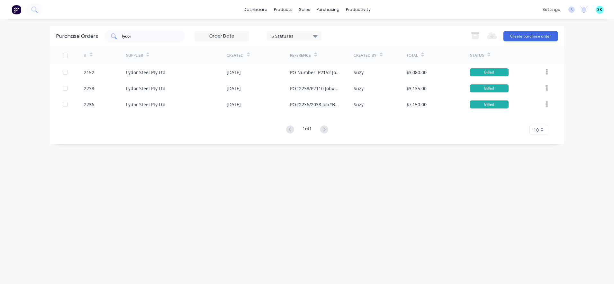
click at [170, 36] on input "lydor" at bounding box center [147, 36] width 53 height 6
type input "l"
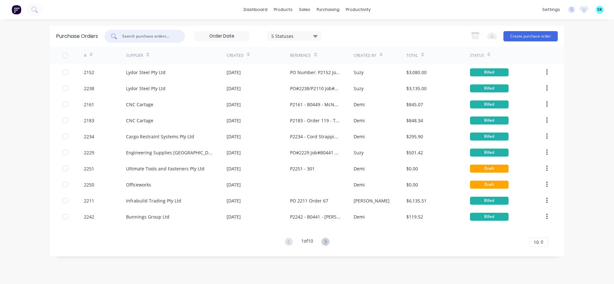
click at [150, 38] on input "text" at bounding box center [147, 36] width 53 height 6
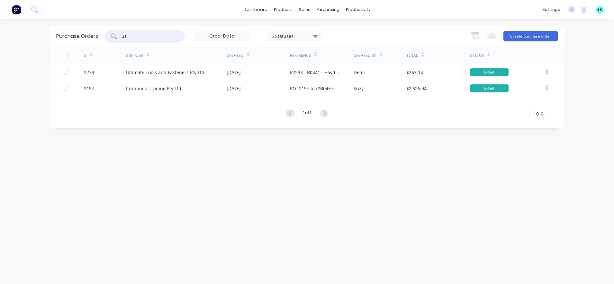
type input "2"
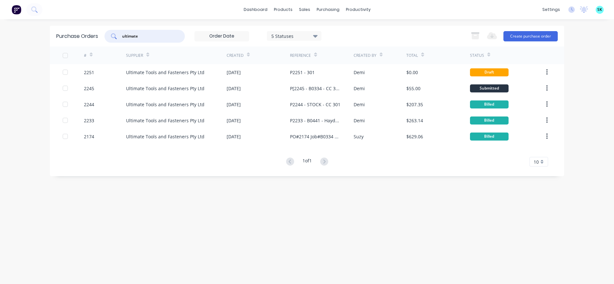
type input "ultimate"
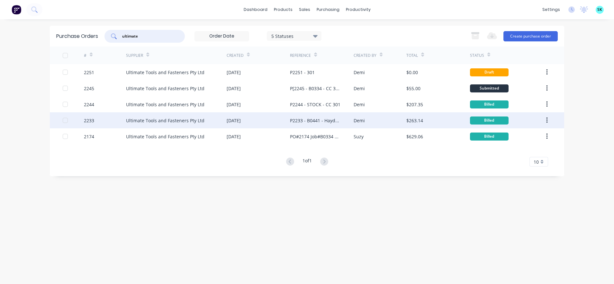
click at [130, 121] on div "Ultimate Tools and Fasteners Pty Ltd" at bounding box center [165, 120] width 78 height 7
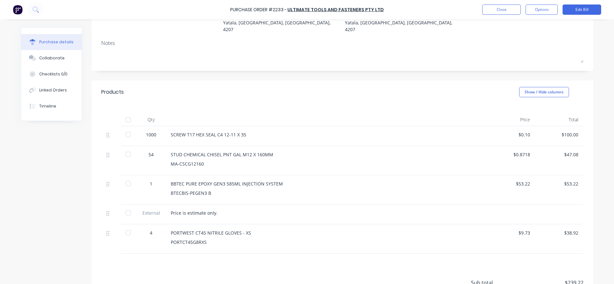
scroll to position [90, 0]
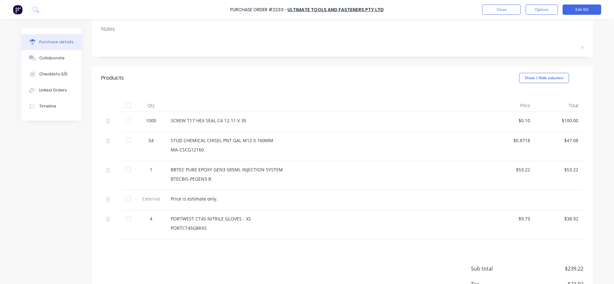
click at [524, 117] on div "$0.10" at bounding box center [511, 120] width 38 height 7
click at [568, 117] on div "$100.00" at bounding box center [559, 120] width 38 height 7
click at [584, 12] on button "Edit Bill" at bounding box center [581, 9] width 39 height 10
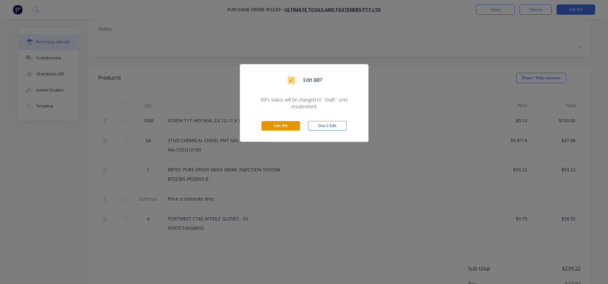
click at [284, 125] on button "Edit Bill" at bounding box center [280, 126] width 39 height 10
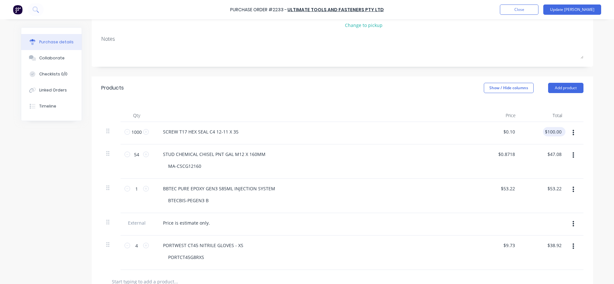
type textarea "x"
type input "100.00"
click at [555, 127] on input "100.00" at bounding box center [553, 131] width 20 height 9
type textarea "x"
drag, startPoint x: 559, startPoint y: 126, endPoint x: 539, endPoint y: 123, distance: 19.8
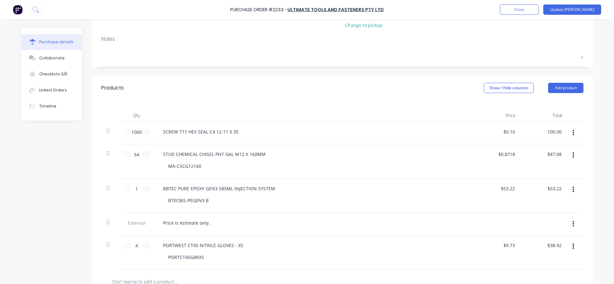
click at [539, 123] on div "100.00 100.00" at bounding box center [544, 133] width 47 height 22
type input "98.5"
type textarea "x"
type input "$0.0985"
type input "$98.50"
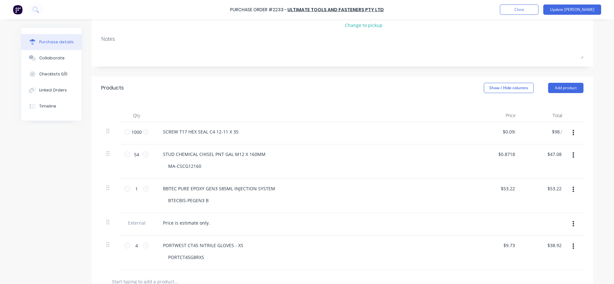
click at [597, 107] on div "Purchase Order #2233 - Ultimate Tools and Fasteners Pty Ltd Add product Close U…" at bounding box center [307, 142] width 614 height 284
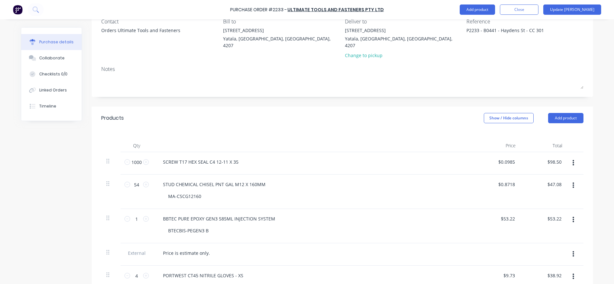
scroll to position [0, 0]
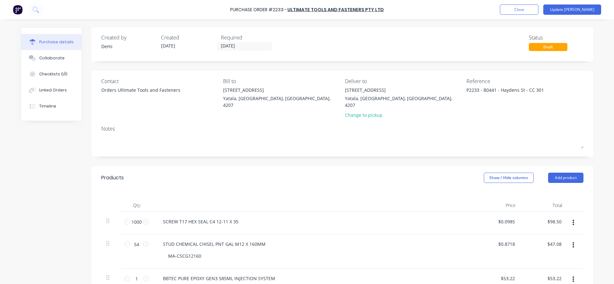
drag, startPoint x: 539, startPoint y: 92, endPoint x: 457, endPoint y: 90, distance: 81.7
click at [457, 90] on div "Contact Orders Ultimate Tools and Fasteners Bill to [STREET_ADDRESS] Deliver to…" at bounding box center [342, 99] width 482 height 44
click at [582, 11] on button "Update [PERSON_NAME]" at bounding box center [572, 9] width 58 height 10
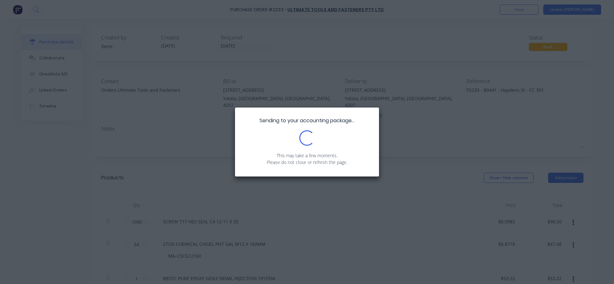
type textarea "x"
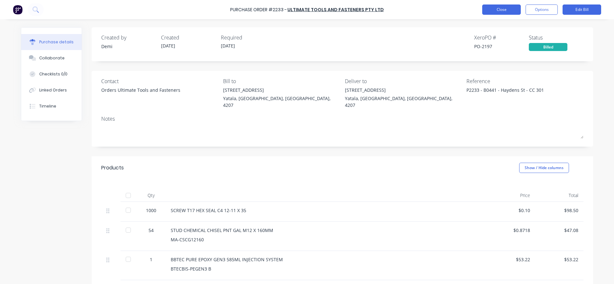
click at [504, 11] on button "Close" at bounding box center [501, 9] width 39 height 10
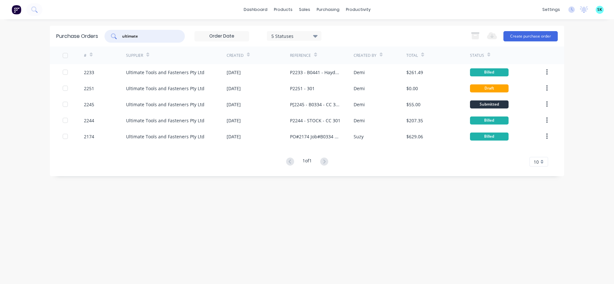
click at [170, 34] on input "ultimate" at bounding box center [147, 36] width 53 height 6
type input "u"
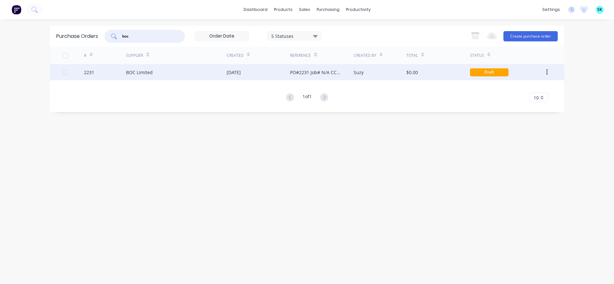
type input "boc"
click at [169, 73] on div "BOC Limited" at bounding box center [176, 72] width 101 height 16
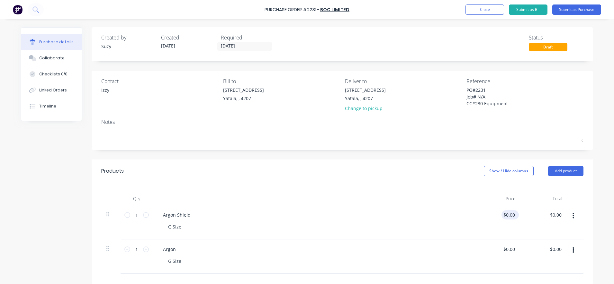
type textarea "x"
type input "0.0000"
click at [507, 216] on input "0.0000" at bounding box center [508, 214] width 15 height 9
type textarea "x"
drag, startPoint x: 513, startPoint y: 216, endPoint x: 491, endPoint y: 215, distance: 21.2
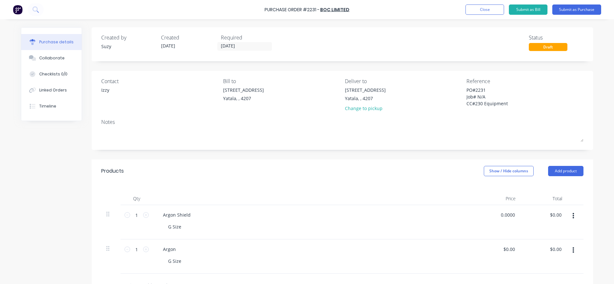
click at [491, 215] on div "0.0000 0.0000" at bounding box center [497, 222] width 47 height 34
type input "42.42"
type textarea "x"
type input "$42.42"
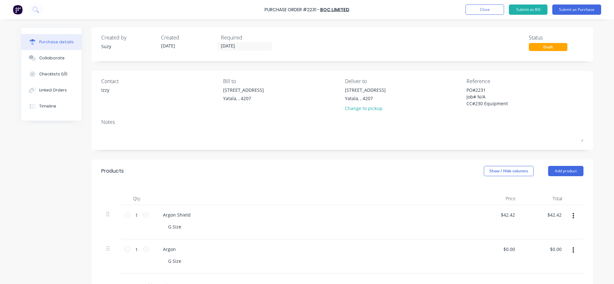
click at [477, 195] on div "Price" at bounding box center [497, 198] width 47 height 13
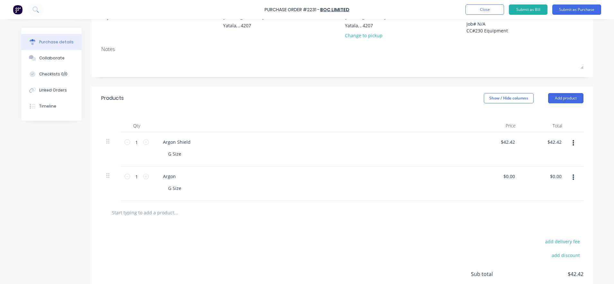
scroll to position [80, 0]
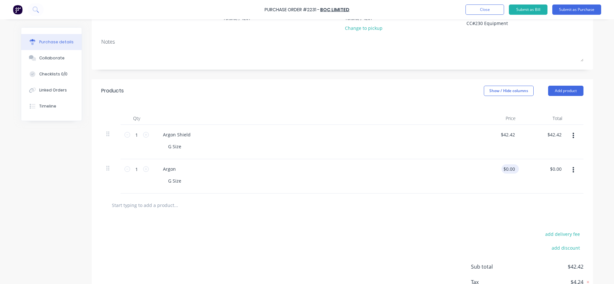
type textarea "x"
type input "0.0000"
click at [512, 168] on input "0.0000" at bounding box center [508, 169] width 15 height 9
type textarea "x"
drag, startPoint x: 513, startPoint y: 168, endPoint x: 488, endPoint y: 168, distance: 24.8
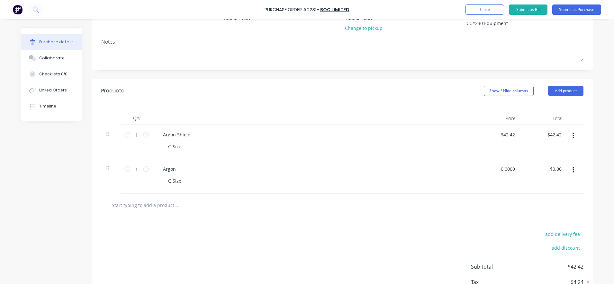
click at [500, 169] on input "0.0000" at bounding box center [507, 169] width 17 height 9
type input "0"
type input "54.4"
type textarea "x"
type input "$54.40"
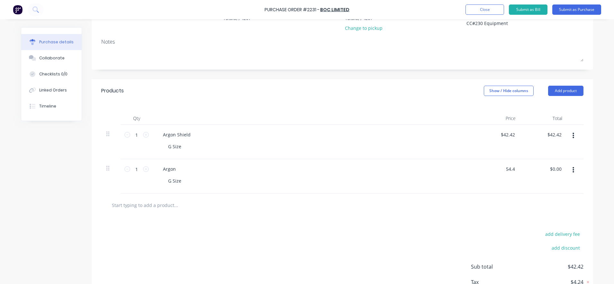
type input "$54.40"
click at [482, 207] on div at bounding box center [342, 205] width 472 height 13
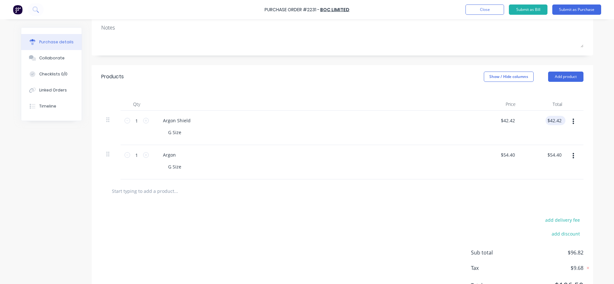
scroll to position [0, 0]
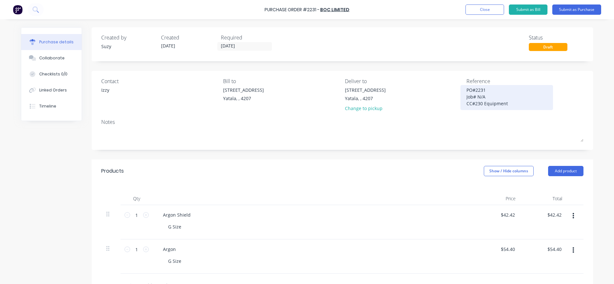
drag, startPoint x: 509, startPoint y: 104, endPoint x: 463, endPoint y: 89, distance: 48.5
click at [466, 89] on div "PO#2231 Job# N/A CC#230 Equipment" at bounding box center [506, 98] width 80 height 22
drag, startPoint x: 503, startPoint y: 102, endPoint x: 464, endPoint y: 93, distance: 39.7
click at [466, 93] on textarea "PO#2231 Job# N/A CC#230 Equipment" at bounding box center [506, 97] width 80 height 20
click at [444, 165] on div "Products Show / Hide columns Add product" at bounding box center [342, 171] width 501 height 23
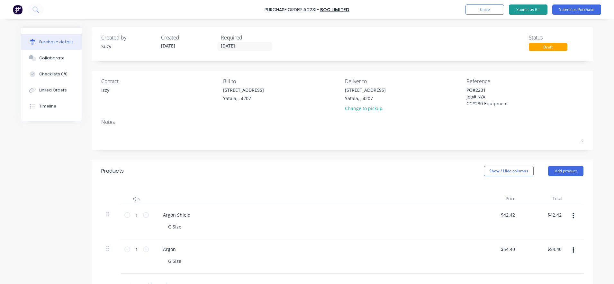
click at [535, 8] on button "Submit as Bill" at bounding box center [528, 9] width 39 height 10
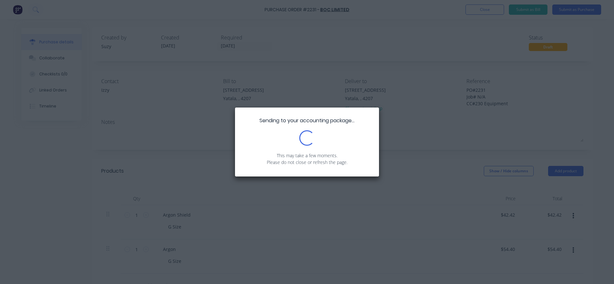
type textarea "x"
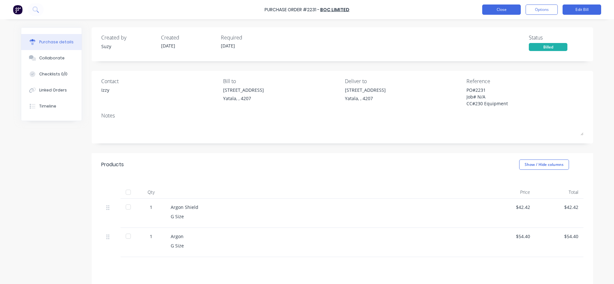
click at [505, 10] on button "Close" at bounding box center [501, 9] width 39 height 10
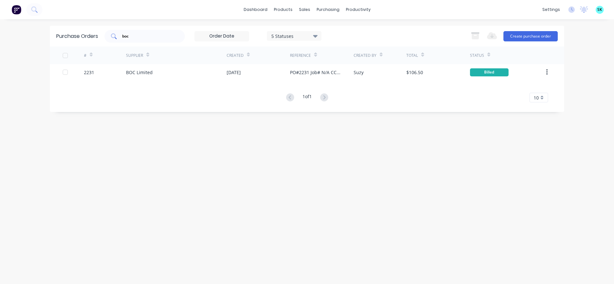
click at [167, 37] on input "boc" at bounding box center [147, 36] width 53 height 6
type input "b"
type input "t"
drag, startPoint x: 142, startPoint y: 38, endPoint x: 119, endPoint y: 31, distance: 24.2
click at [119, 31] on div "2215" at bounding box center [144, 36] width 80 height 13
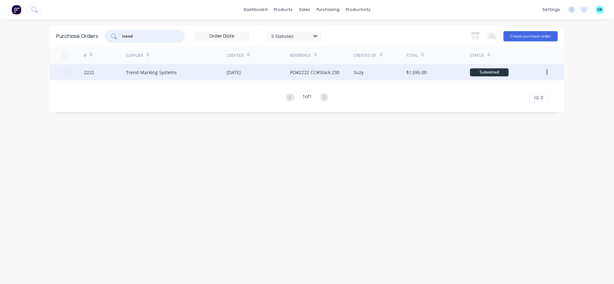
type input "trend"
click at [187, 74] on div "Trend Marking Systems" at bounding box center [176, 72] width 101 height 16
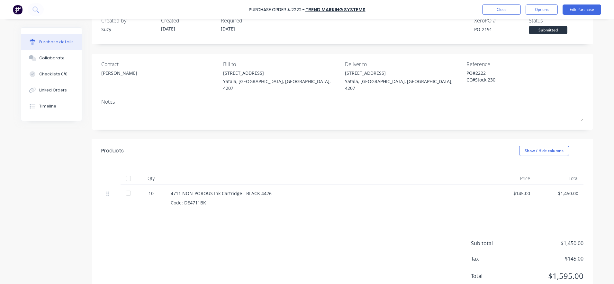
scroll to position [32, 0]
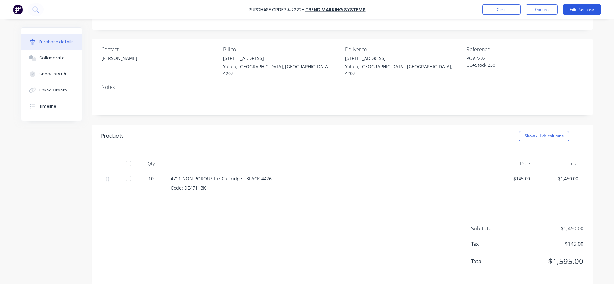
click at [576, 9] on button "Edit Purchase" at bounding box center [581, 9] width 39 height 10
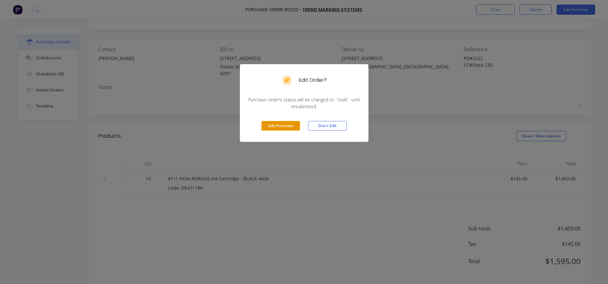
click at [288, 127] on button "Edit Purchase" at bounding box center [280, 126] width 39 height 10
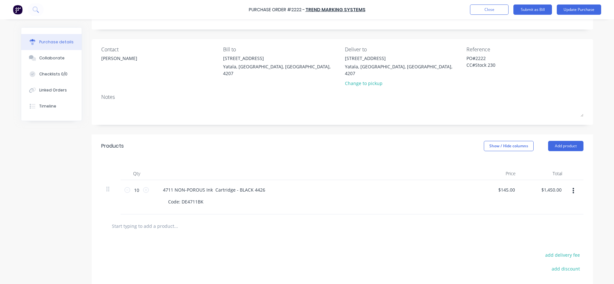
click at [139, 220] on input "text" at bounding box center [176, 226] width 129 height 13
type textarea "x"
type input "D"
type textarea "x"
type input "De"
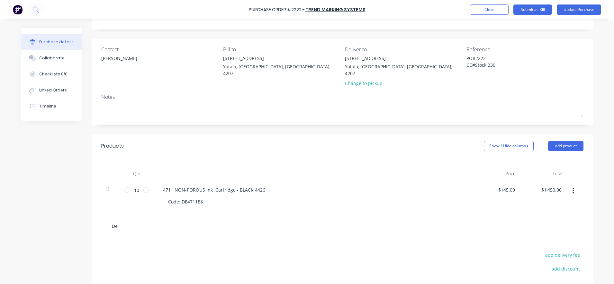
type textarea "x"
type input "Del"
type textarea "x"
type input "Deli"
type textarea "x"
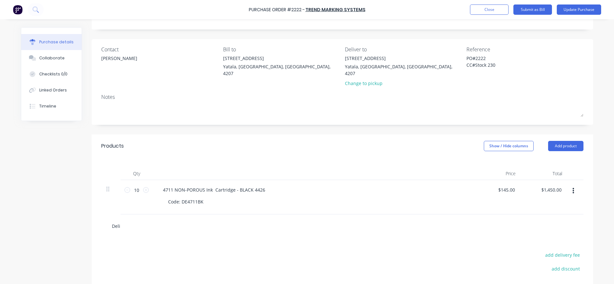
type input "Deliv"
type textarea "x"
type input "Delive"
type textarea "x"
type input "Deliver"
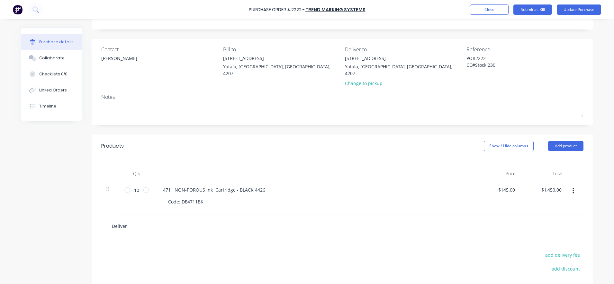
type textarea "x"
type input "Delivery"
type textarea "x"
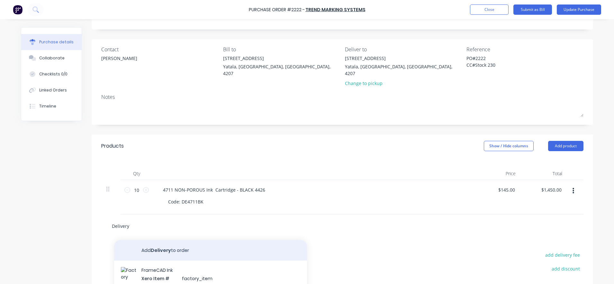
type input "Delivery"
click at [153, 240] on button "Add Delivery to order" at bounding box center [210, 250] width 193 height 21
type textarea "x"
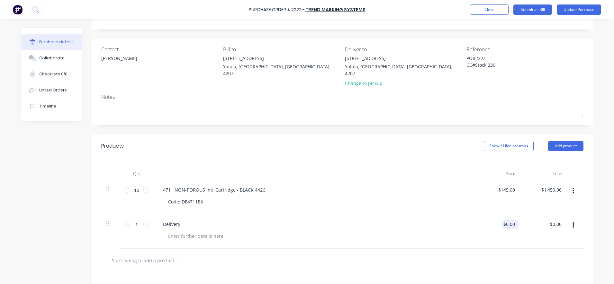
type textarea "x"
type input "0.00"
click at [506, 221] on input "0.00" at bounding box center [508, 224] width 15 height 9
type textarea "x"
drag, startPoint x: 512, startPoint y: 217, endPoint x: 500, endPoint y: 217, distance: 12.2
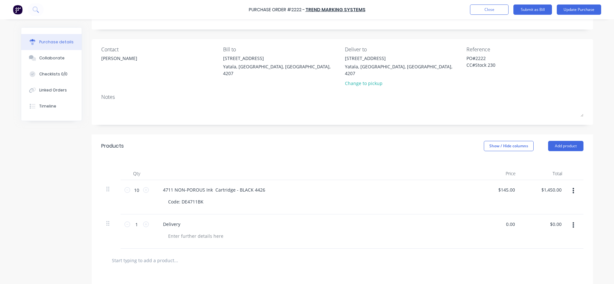
click at [500, 217] on div "0.00 0.00" at bounding box center [497, 232] width 47 height 34
type input "20"
type textarea "x"
type input "$20.00"
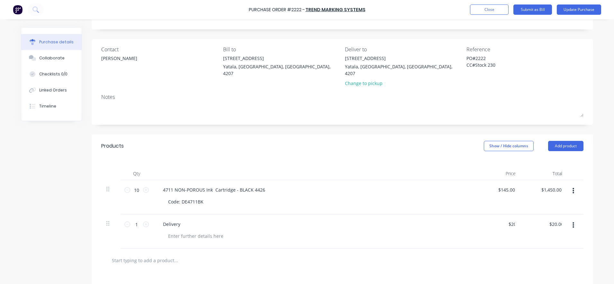
click at [512, 254] on div at bounding box center [342, 260] width 472 height 13
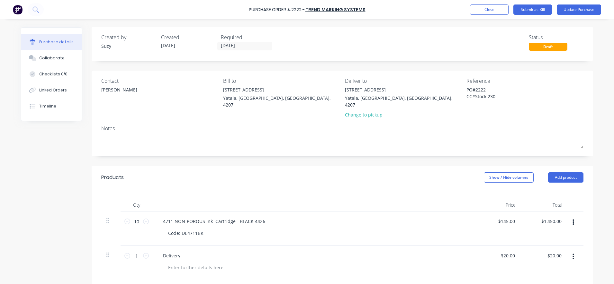
scroll to position [0, 0]
click at [382, 179] on div "Products Show / Hide columns Add product" at bounding box center [342, 177] width 501 height 23
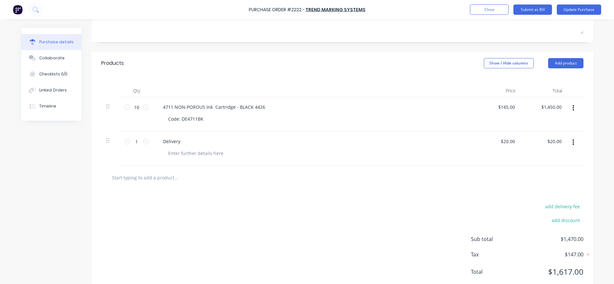
scroll to position [121, 0]
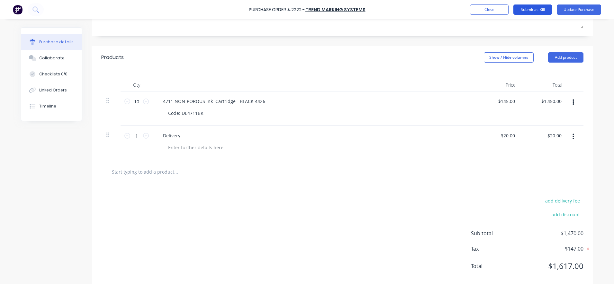
click at [531, 10] on button "Submit as Bill" at bounding box center [532, 9] width 39 height 10
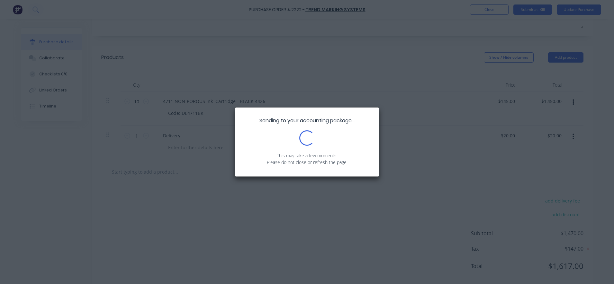
type textarea "x"
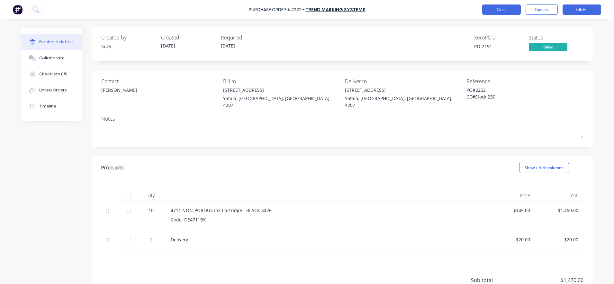
click at [495, 12] on button "Close" at bounding box center [501, 9] width 39 height 10
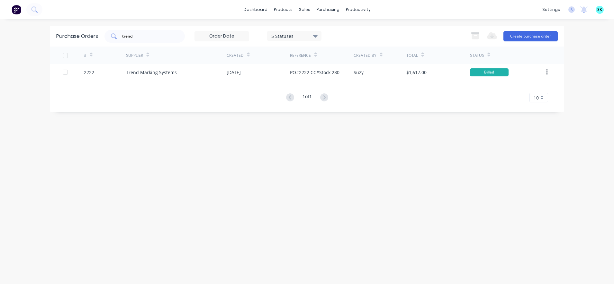
click at [143, 38] on input "trend" at bounding box center [147, 36] width 53 height 6
type input "t"
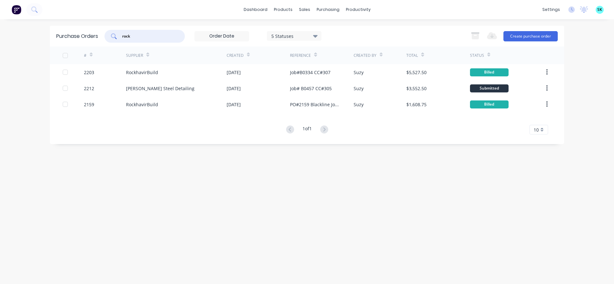
type input "rock"
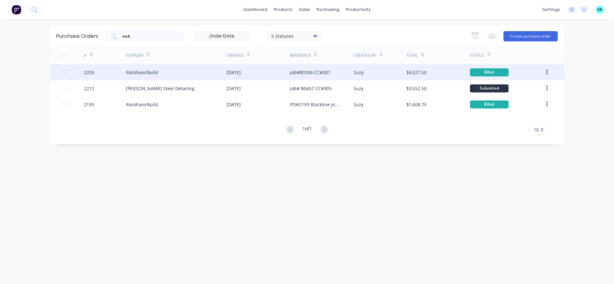
click at [318, 76] on div "Job#B0334 CC#307" at bounding box center [321, 72] width 63 height 16
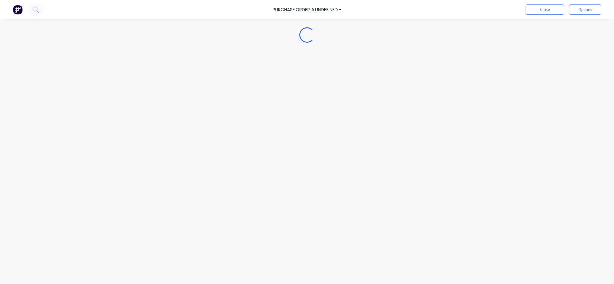
type textarea "x"
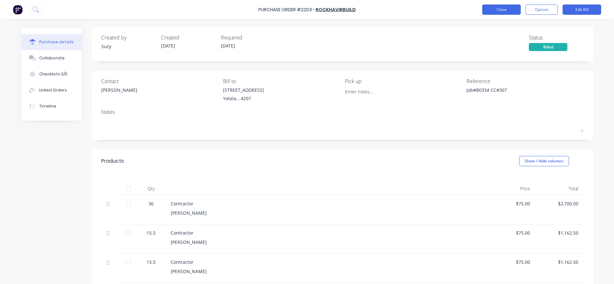
click at [499, 14] on button "Close" at bounding box center [501, 9] width 39 height 10
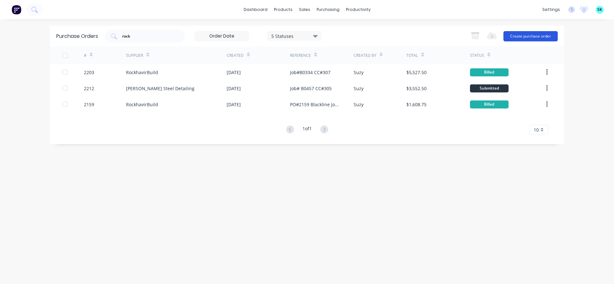
click at [521, 37] on button "Create purchase order" at bounding box center [530, 36] width 54 height 10
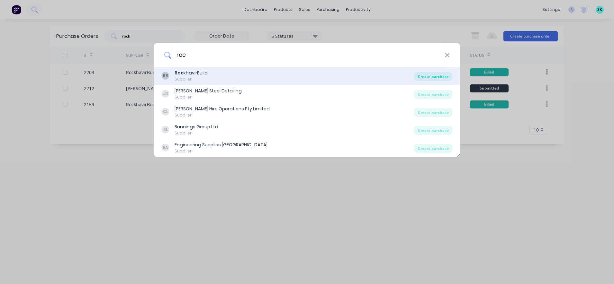
type input "roc"
click at [428, 77] on div "Create purchase" at bounding box center [433, 76] width 39 height 9
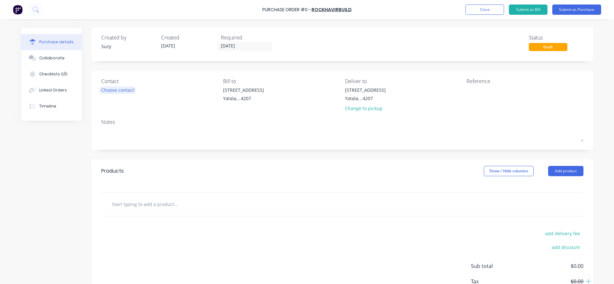
click at [124, 92] on div "Choose contact" at bounding box center [117, 90] width 33 height 7
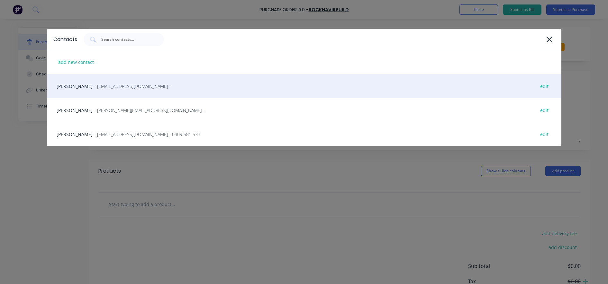
click at [126, 92] on div "[PERSON_NAME] - [EMAIL_ADDRESS][DOMAIN_NAME] - edit" at bounding box center [304, 86] width 514 height 24
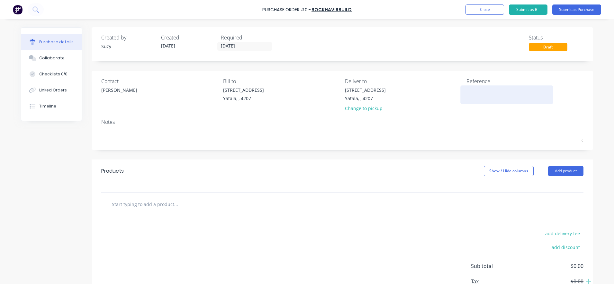
click at [466, 98] on textarea at bounding box center [506, 94] width 80 height 14
click at [140, 208] on input "text" at bounding box center [176, 204] width 129 height 13
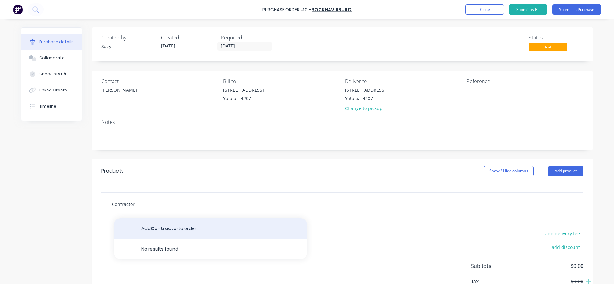
type input "Contractor"
click at [146, 232] on button "Add Contractor to order" at bounding box center [210, 229] width 193 height 21
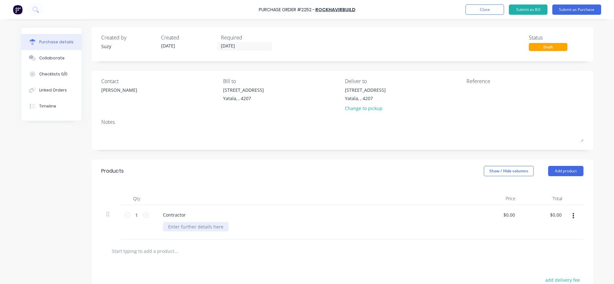
click at [178, 231] on div at bounding box center [196, 226] width 66 height 9
click at [247, 191] on div "Qty Price Total 1 1 Contractor [PERSON_NAME] $0.00 $0.00 $0.00 $0.00" at bounding box center [342, 211] width 501 height 57
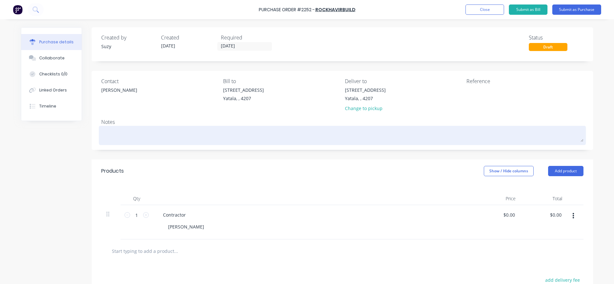
click at [162, 128] on textarea at bounding box center [342, 135] width 482 height 14
type textarea "x"
type textarea "2"
type textarea "x"
type textarea "2n"
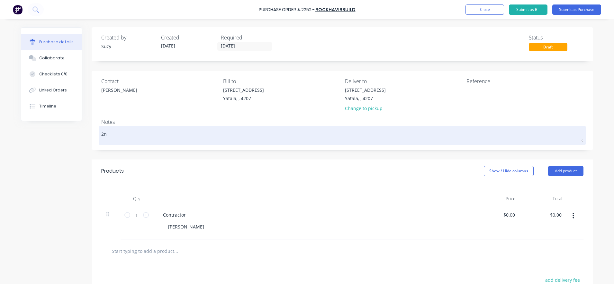
type textarea "x"
type textarea "2nd"
type textarea "x"
type textarea "2nd-"
type textarea "x"
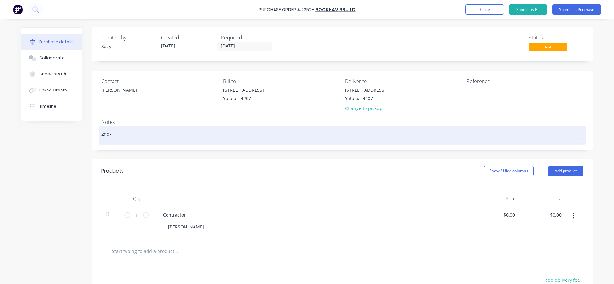
type textarea "2nd-6"
type textarea "x"
type textarea "2nd-6t"
type textarea "x"
type textarea "2nd-6th"
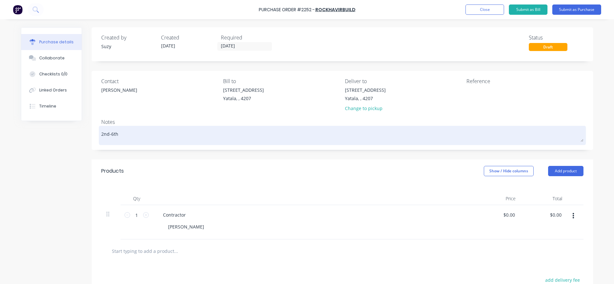
type textarea "x"
type textarea "2nd-6th"
type textarea "x"
type textarea "2nd-6th S"
type textarea "x"
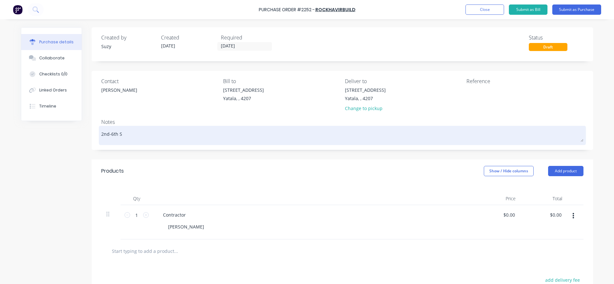
type textarea "2nd-6th Se"
type textarea "x"
type textarea "[DATE]-[DATE]"
type textarea "x"
type textarea "[DATE]-[DATE]"
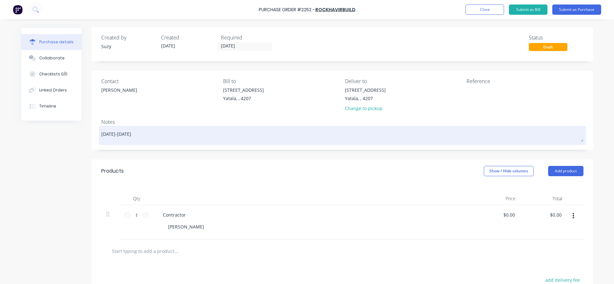
type textarea "x"
type textarea "2nd-6th Septe"
type textarea "x"
type textarea "2nd-6th Septem"
type textarea "x"
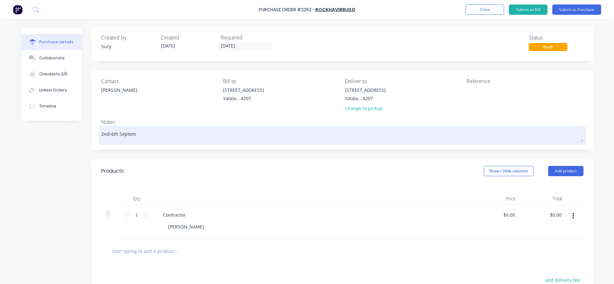
type textarea "2nd-6th Septemb"
type textarea "x"
type textarea "2nd-6th Septembe"
type textarea "x"
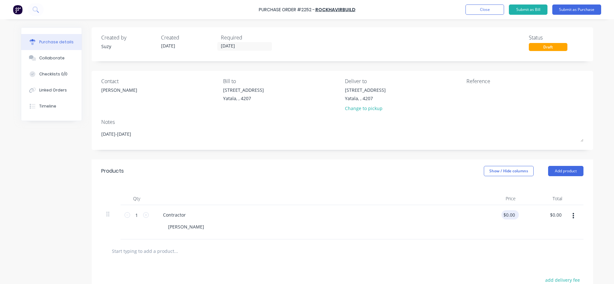
type textarea "[DATE]-[DATE]"
type textarea "x"
type textarea "[DATE]-[DATE]"
type input "0.0000"
click at [511, 213] on input "0.0000" at bounding box center [508, 214] width 15 height 9
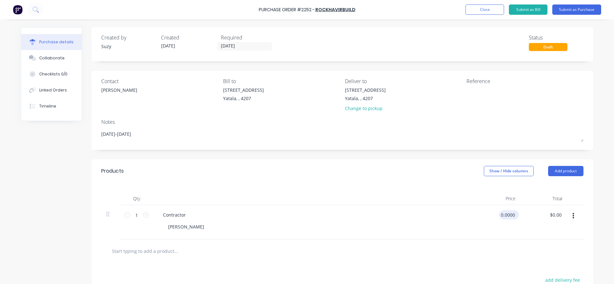
type textarea "x"
type input "$0.00"
click at [514, 214] on div "$0.00 0.0000" at bounding box center [509, 214] width 20 height 9
type textarea "x"
drag, startPoint x: 511, startPoint y: 216, endPoint x: 500, endPoint y: 217, distance: 11.6
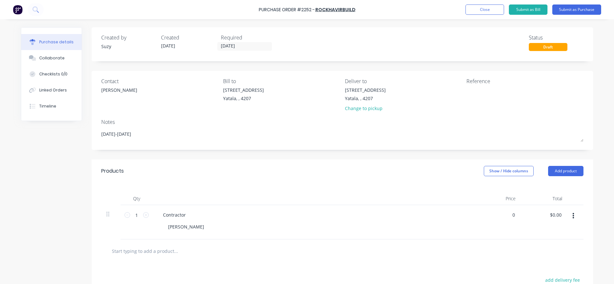
click at [500, 217] on div "0 0" at bounding box center [497, 222] width 47 height 34
type input "75"
type textarea "x"
type input "$75.00"
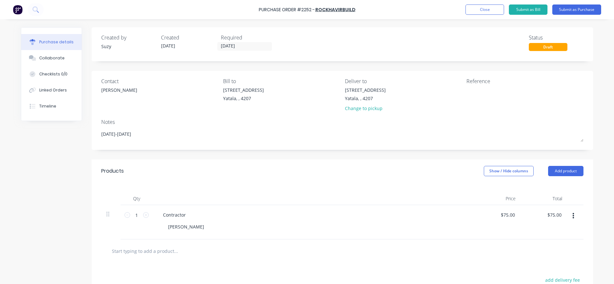
click at [509, 248] on div at bounding box center [342, 251] width 472 height 13
click at [138, 214] on input "1" at bounding box center [136, 215] width 13 height 10
type textarea "x"
type input "3"
type input "$225.00"
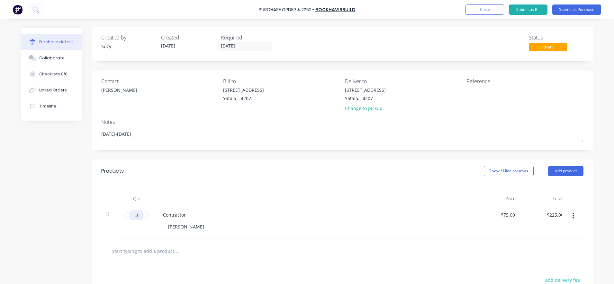
type textarea "x"
type input "36"
type input "$2,700.00"
type textarea "x"
type input "36"
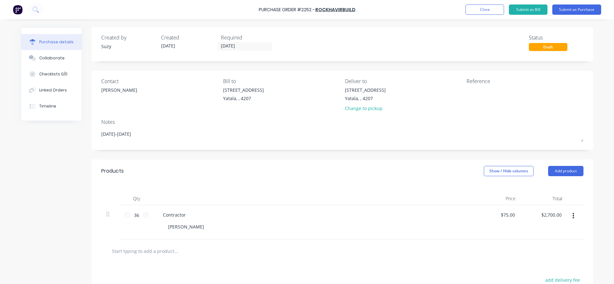
click at [167, 178] on div "Products Show / Hide columns Add product" at bounding box center [342, 171] width 501 height 23
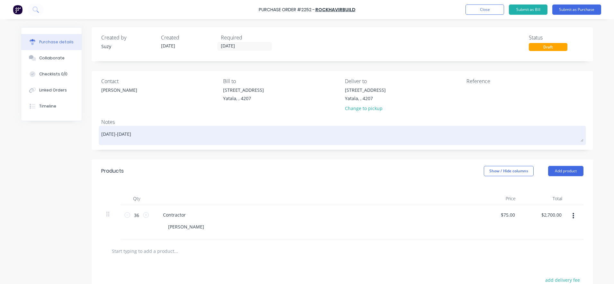
click at [101, 133] on textarea "[DATE]-[DATE]" at bounding box center [342, 135] width 482 height 14
type textarea "x"
type textarea "nd-6th September"
type textarea "x"
type textarea "[DATE]-[DATE]"
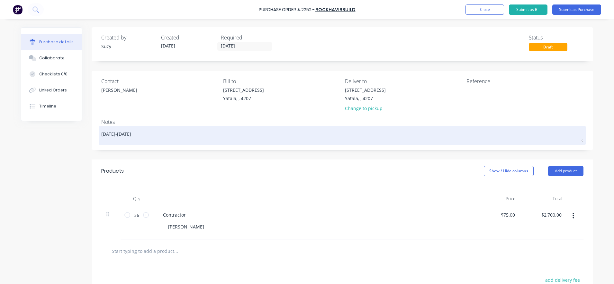
type textarea "x"
type textarea "1n-6th September"
type textarea "x"
type textarea "[DATE]-[DATE]"
type textarea "x"
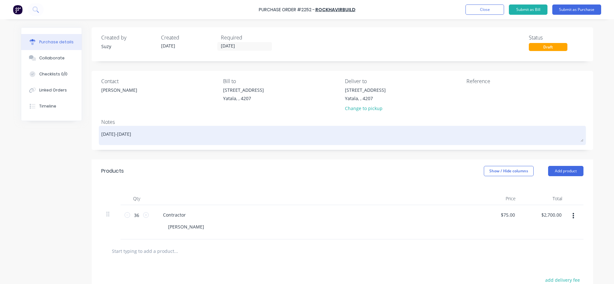
type textarea "1s-6th September"
type textarea "x"
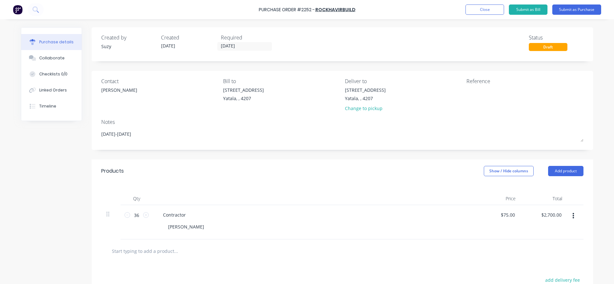
type textarea "[DATE]-[DATE]"
type textarea "x"
type textarea "[DATE]-[DATE]"
click at [160, 161] on div "Products Show / Hide columns Add product" at bounding box center [342, 171] width 501 height 23
click at [140, 248] on input "text" at bounding box center [176, 251] width 129 height 13
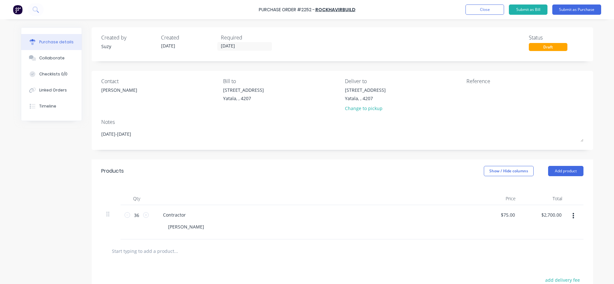
type textarea "x"
type input "C"
type textarea "x"
type input "Co"
type textarea "x"
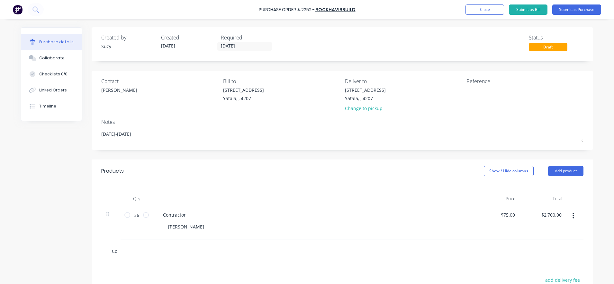
type input "Con"
type textarea "x"
type input "Cont"
type textarea "x"
type input "Contr"
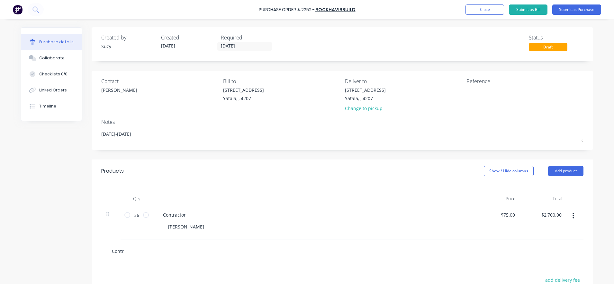
type textarea "x"
type input "Contra"
type textarea "x"
type input "Contrac"
type textarea "x"
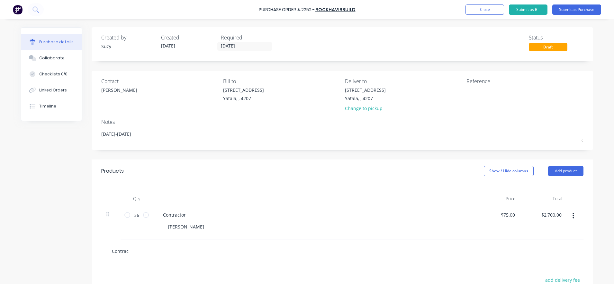
type input "Contract"
type textarea "x"
type input "Contracto"
type textarea "x"
type input "Contractor"
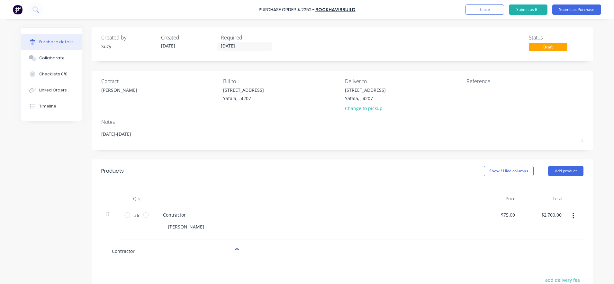
type textarea "x"
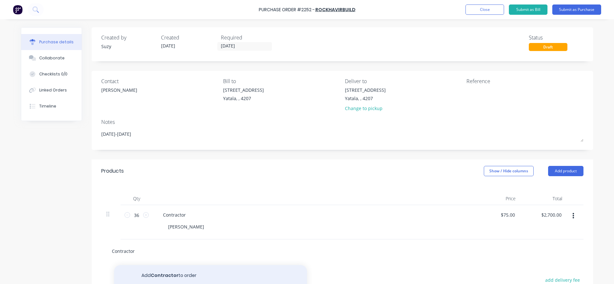
type input "Contractor"
click at [170, 272] on button "Add Contractor to order" at bounding box center [210, 275] width 193 height 21
type textarea "x"
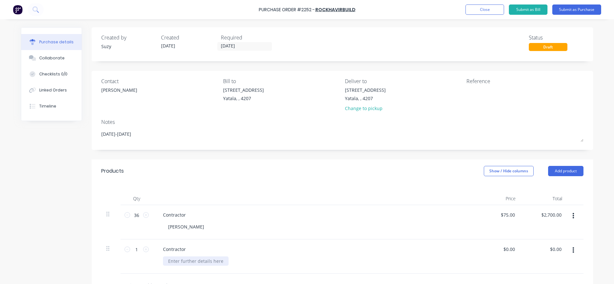
type textarea "x"
click at [177, 263] on div at bounding box center [196, 261] width 66 height 9
paste div
drag, startPoint x: 137, startPoint y: 251, endPoint x: 130, endPoint y: 251, distance: 6.7
click at [130, 251] on input "1" at bounding box center [136, 250] width 13 height 10
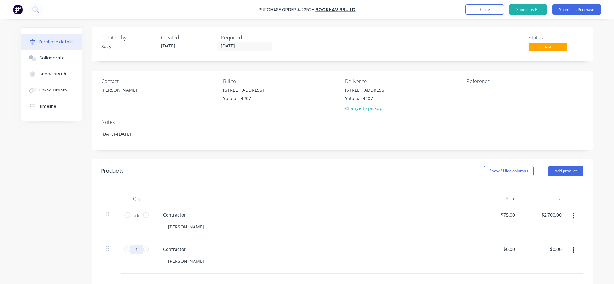
type textarea "x"
type input "3"
type textarea "x"
type input "34"
type textarea "x"
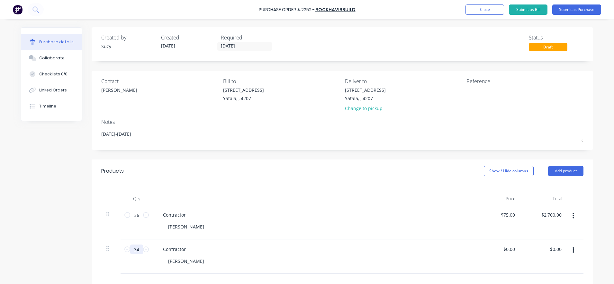
type input "34"
click at [241, 152] on div "Created by Suzy Created [DATE] Required [DATE] Status Draft Contact [PERSON_NAM…" at bounding box center [342, 215] width 501 height 376
type textarea "x"
drag, startPoint x: 513, startPoint y: 248, endPoint x: 501, endPoint y: 248, distance: 11.6
click at [504, 248] on input "0.00" at bounding box center [510, 249] width 12 height 9
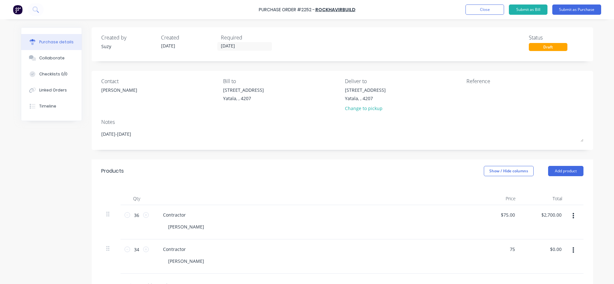
type input "75"
type textarea "x"
type input "$75.00"
type input "$2,550.00"
click at [521, 273] on div "$2,550.00 $0.00" at bounding box center [544, 257] width 47 height 34
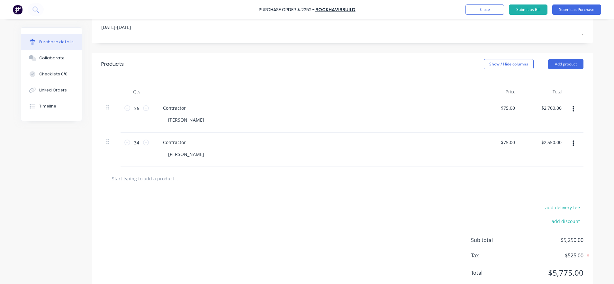
scroll to position [121, 0]
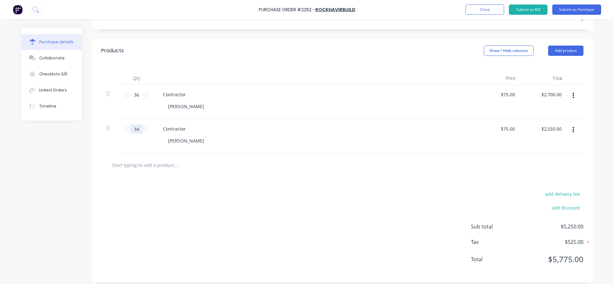
click at [135, 132] on input "34" at bounding box center [136, 129] width 13 height 10
type textarea "x"
type input "3"
type input "$225.00"
type textarea "x"
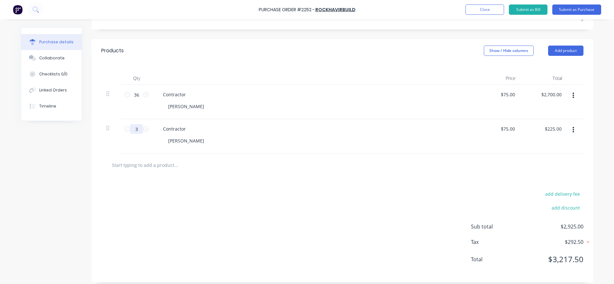
type input "32"
type input "$2,400.00"
type textarea "x"
type input "32"
click at [190, 188] on div "add delivery fee add discount Sub total $5,100.00 Tax $510.00 Total $5,610.00" at bounding box center [342, 230] width 501 height 106
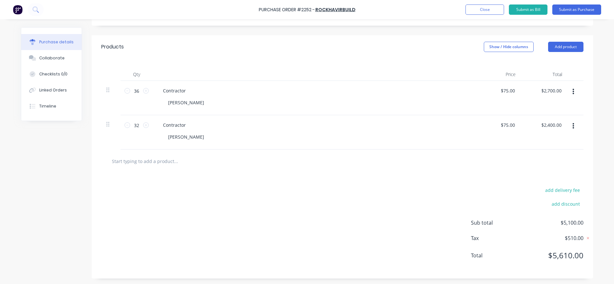
scroll to position [125, 0]
click at [139, 163] on input "text" at bounding box center [176, 160] width 129 height 13
type textarea "x"
type input "C"
type textarea "x"
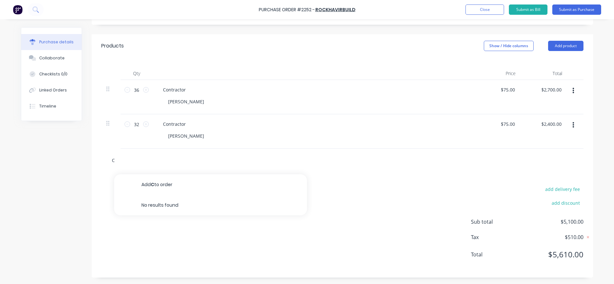
type input "Co"
type textarea "x"
type input "Con"
type textarea "x"
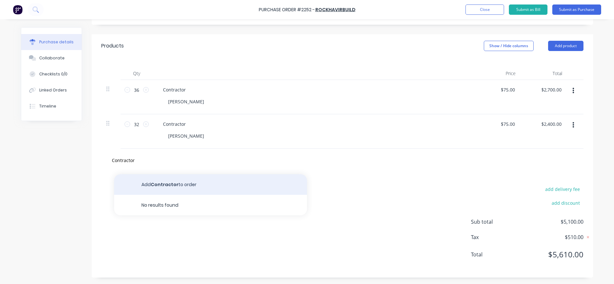
click at [143, 181] on button "Add Contractor to order" at bounding box center [210, 184] width 193 height 21
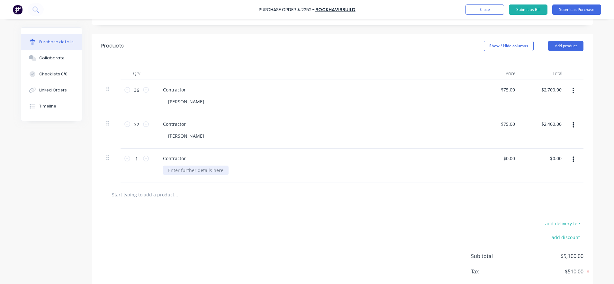
click at [177, 172] on div at bounding box center [196, 170] width 66 height 9
paste div
click at [191, 194] on input "text" at bounding box center [176, 194] width 129 height 13
drag, startPoint x: 512, startPoint y: 160, endPoint x: 498, endPoint y: 159, distance: 13.9
click at [498, 159] on div "0.00 0.00" at bounding box center [497, 166] width 47 height 34
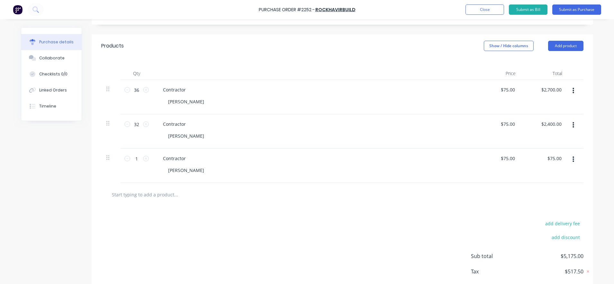
click at [511, 184] on div at bounding box center [342, 194] width 482 height 23
click at [137, 160] on input "1" at bounding box center [136, 159] width 13 height 10
click at [204, 234] on div "add delivery fee add discount Sub total $7,350.00 Tax $735.00 Total $8,085.00" at bounding box center [342, 260] width 501 height 106
click at [163, 197] on input "text" at bounding box center [176, 194] width 129 height 13
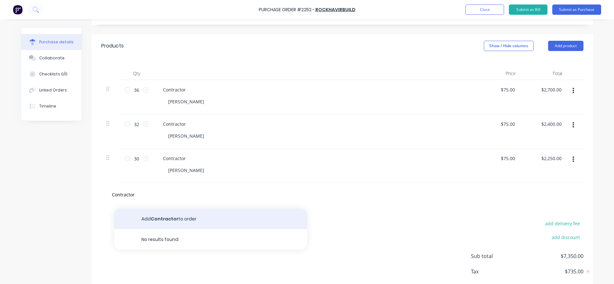
click at [162, 214] on button "Add Contractor to order" at bounding box center [210, 219] width 193 height 21
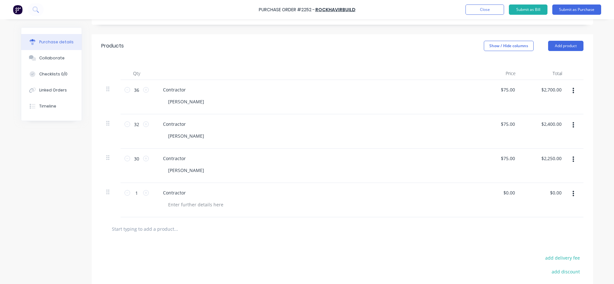
click at [246, 223] on div at bounding box center [202, 229] width 193 height 13
click at [181, 206] on div at bounding box center [196, 204] width 66 height 9
paste div
click at [196, 228] on input "text" at bounding box center [176, 229] width 129 height 13
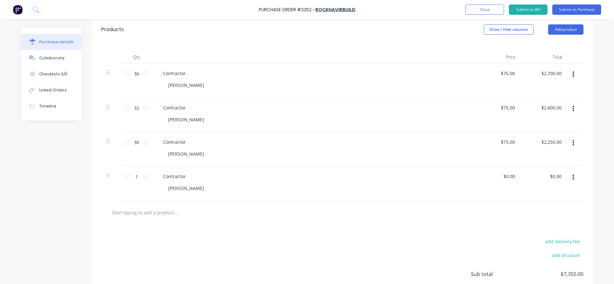
scroll to position [165, 0]
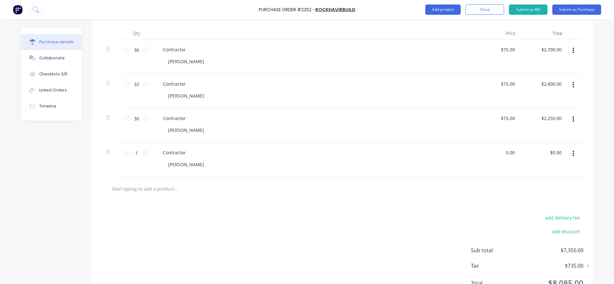
drag, startPoint x: 512, startPoint y: 154, endPoint x: 491, endPoint y: 154, distance: 20.6
click at [491, 154] on div "0.00 0.00" at bounding box center [497, 160] width 47 height 34
click at [544, 176] on div "$75.00 $75.00" at bounding box center [544, 160] width 47 height 34
click at [139, 153] on input "1" at bounding box center [136, 153] width 13 height 10
click at [234, 208] on div "add delivery fee add discount Sub total $7,837.50 Tax $783.75 Total $8,621.25" at bounding box center [342, 254] width 501 height 106
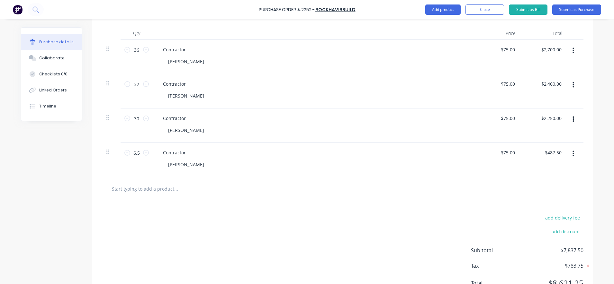
click at [132, 189] on input "text" at bounding box center [176, 189] width 129 height 13
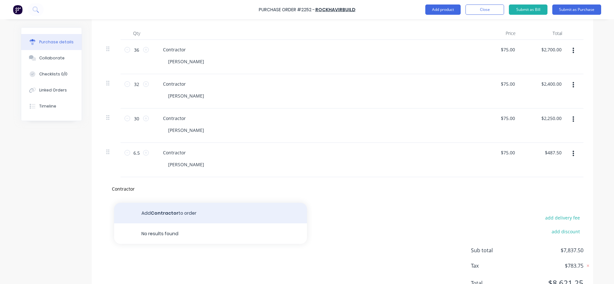
click at [151, 212] on button "Add Contractor to order" at bounding box center [210, 213] width 193 height 21
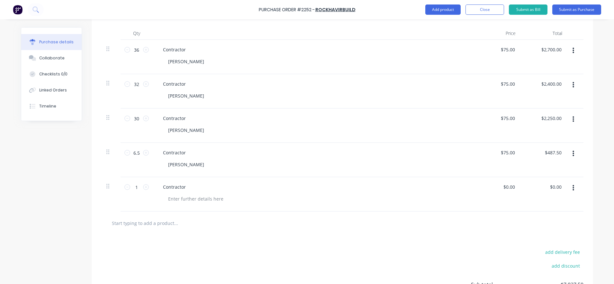
click at [205, 209] on div "Contractor" at bounding box center [313, 194] width 321 height 34
click at [184, 203] on div at bounding box center [196, 198] width 66 height 9
paste div
click at [198, 219] on input "text" at bounding box center [176, 223] width 129 height 13
click at [512, 187] on input "0.00" at bounding box center [508, 187] width 15 height 9
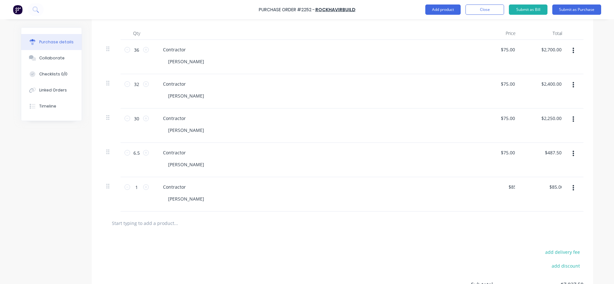
click at [499, 199] on div "$85.00 85" at bounding box center [497, 194] width 47 height 34
click at [137, 187] on input "1" at bounding box center [136, 188] width 13 height 10
click at [195, 214] on div at bounding box center [342, 223] width 482 height 23
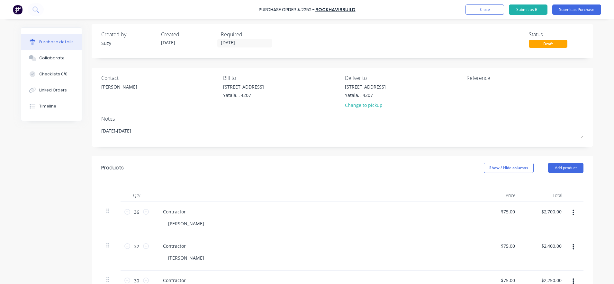
scroll to position [0, 0]
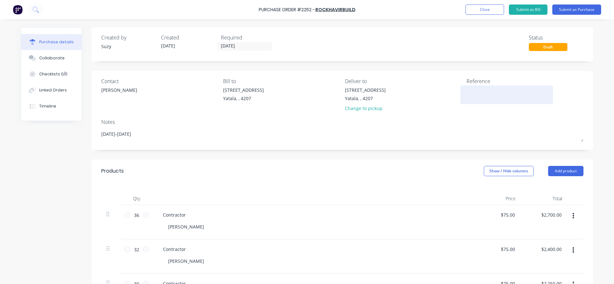
click at [473, 92] on textarea at bounding box center [506, 94] width 80 height 14
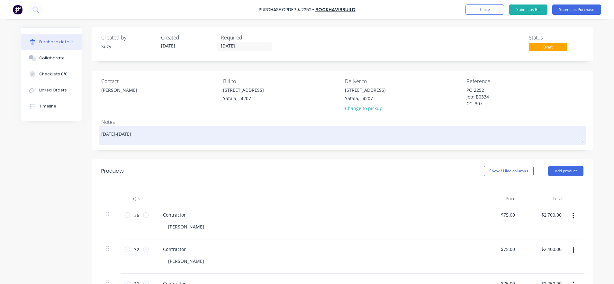
click at [505, 128] on div "[DATE]-[DATE]" at bounding box center [342, 136] width 482 height 16
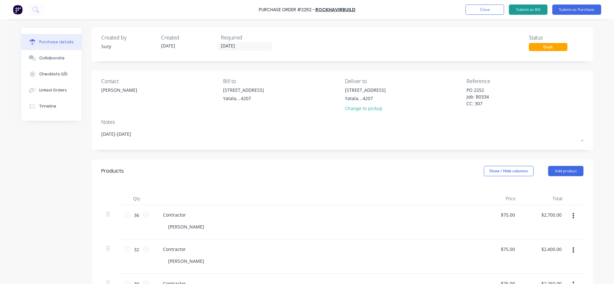
click at [530, 8] on button "Submit as Bill" at bounding box center [528, 9] width 39 height 10
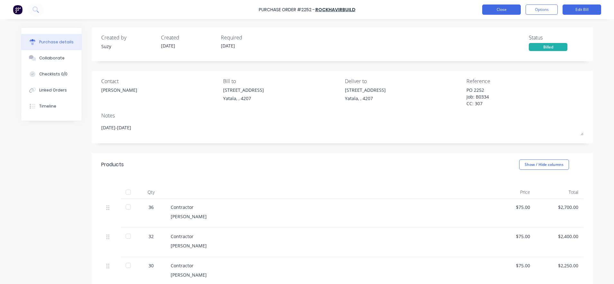
click at [487, 8] on button "Close" at bounding box center [501, 9] width 39 height 10
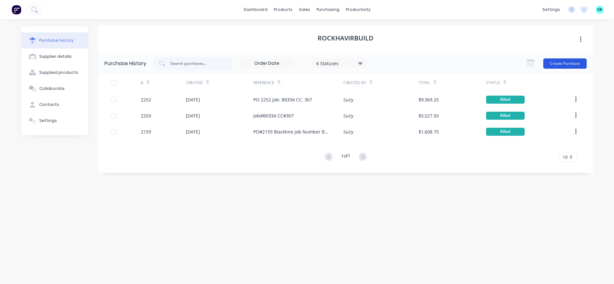
click at [558, 61] on button "Create Purchase" at bounding box center [564, 63] width 43 height 10
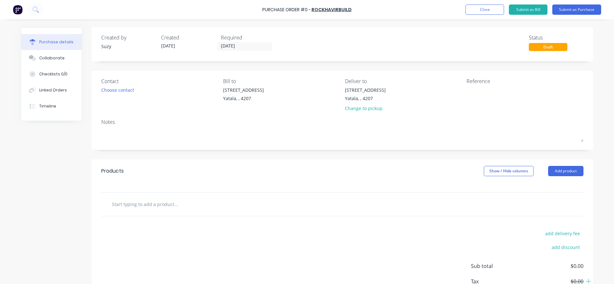
click at [170, 203] on input "text" at bounding box center [176, 204] width 129 height 13
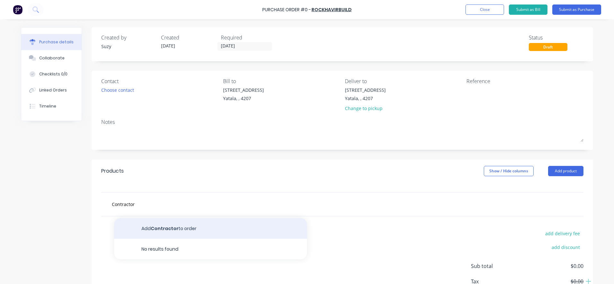
click at [173, 225] on button "Add Contractor to order" at bounding box center [210, 229] width 193 height 21
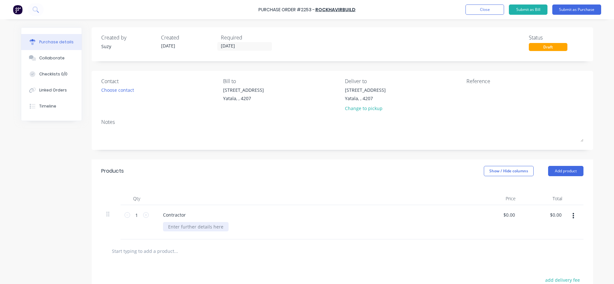
click at [169, 227] on div at bounding box center [196, 226] width 66 height 9
click at [282, 188] on div "Qty Price Total 1 1 Contractor [PERSON_NAME] $0.00 $0.00 $0.00 $0.00" at bounding box center [342, 211] width 501 height 57
click at [501, 215] on input "0.0000" at bounding box center [508, 214] width 15 height 9
drag, startPoint x: 511, startPoint y: 215, endPoint x: 495, endPoint y: 210, distance: 17.2
click at [495, 210] on div "0.0000 0.0000" at bounding box center [497, 222] width 47 height 34
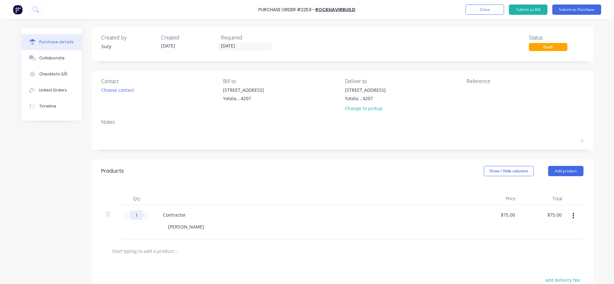
click at [136, 217] on input "1" at bounding box center [136, 215] width 13 height 10
click at [161, 168] on div "Products Show / Hide columns Add product" at bounding box center [342, 171] width 501 height 23
click at [119, 125] on div "Notes" at bounding box center [342, 122] width 482 height 8
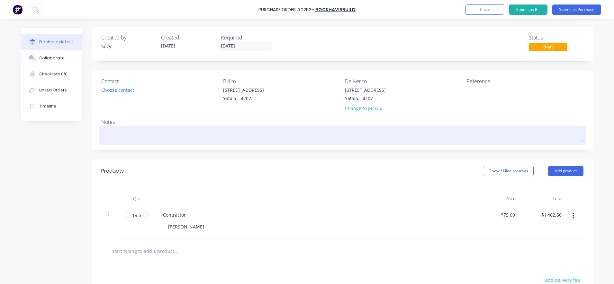
click at [121, 129] on textarea at bounding box center [342, 135] width 482 height 14
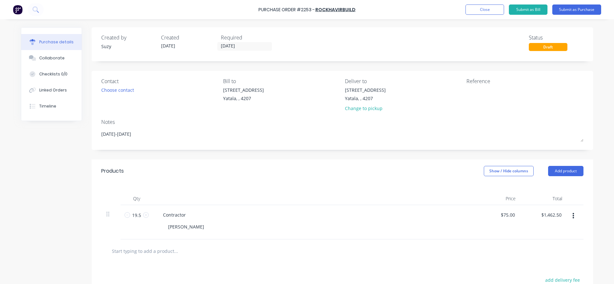
click at [163, 160] on div "Products Show / Hide columns Add product" at bounding box center [342, 171] width 501 height 23
click at [494, 97] on textarea at bounding box center [506, 94] width 80 height 14
click at [469, 91] on textarea "PO2253" at bounding box center [506, 94] width 80 height 14
click at [493, 98] on textarea "PO:2253" at bounding box center [506, 94] width 80 height 14
click at [567, 107] on div "PO:2253 Job: B0334 CC:307" at bounding box center [524, 98] width 117 height 22
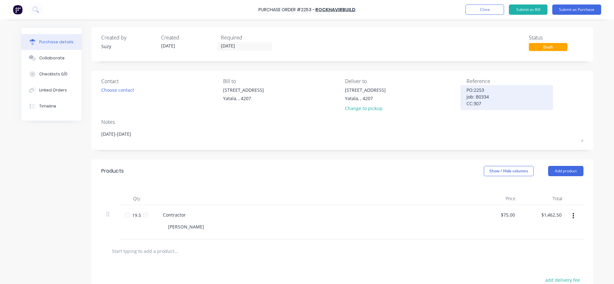
click at [479, 106] on textarea "PO:2253 Job: B0334 CC:307" at bounding box center [506, 97] width 80 height 20
drag, startPoint x: 482, startPoint y: 105, endPoint x: 457, endPoint y: 89, distance: 29.6
click at [457, 89] on div "Contact Choose contact [PERSON_NAME] to [STREET_ADDRESS] Deliver to [STREET_ADD…" at bounding box center [342, 96] width 482 height 38
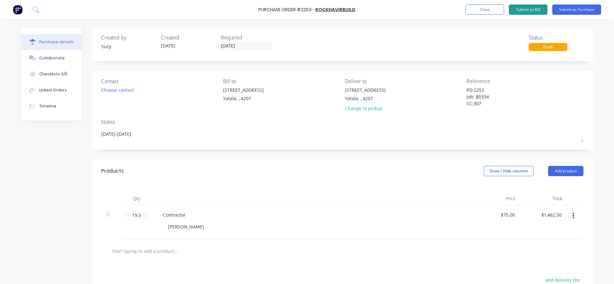
click at [531, 12] on button "Submit as Bill" at bounding box center [528, 9] width 39 height 10
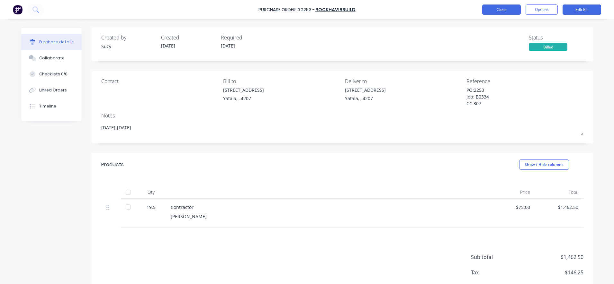
click at [498, 8] on button "Close" at bounding box center [501, 9] width 39 height 10
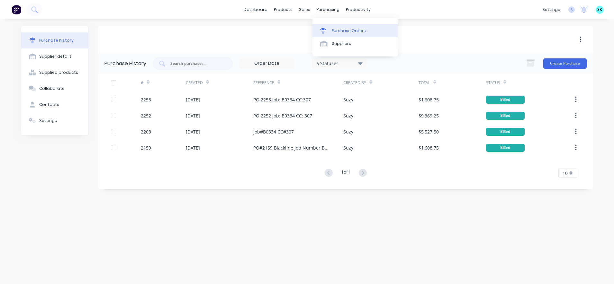
click at [326, 28] on div at bounding box center [325, 31] width 10 height 6
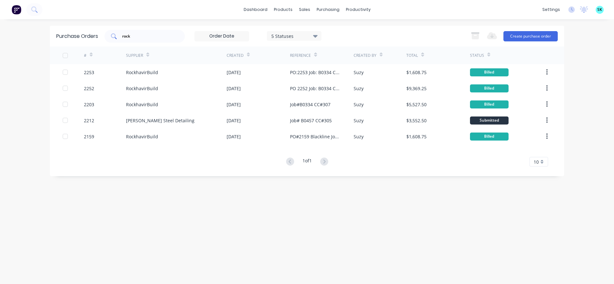
click at [176, 37] on div "rock" at bounding box center [144, 36] width 80 height 13
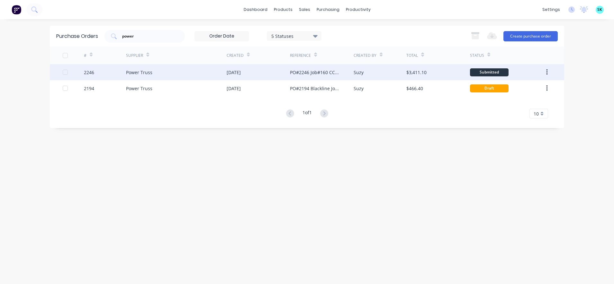
click at [403, 79] on div "Suzy" at bounding box center [379, 72] width 53 height 16
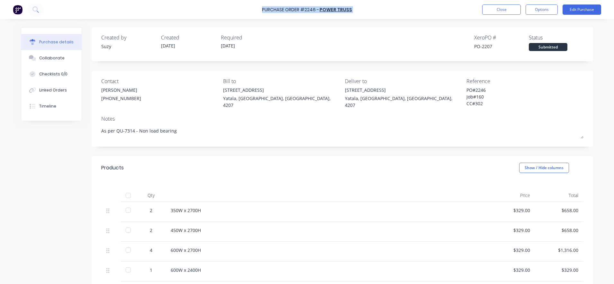
drag, startPoint x: 259, startPoint y: 8, endPoint x: 357, endPoint y: 10, distance: 97.7
click at [357, 10] on div "Purchase Order #2246 - Power Truss Close Options Edit Purchase" at bounding box center [307, 9] width 614 height 19
copy div "Purchase Order #2246 - Power Truss Close Options Edit Purchase"
click at [537, 9] on button "Options" at bounding box center [541, 9] width 32 height 10
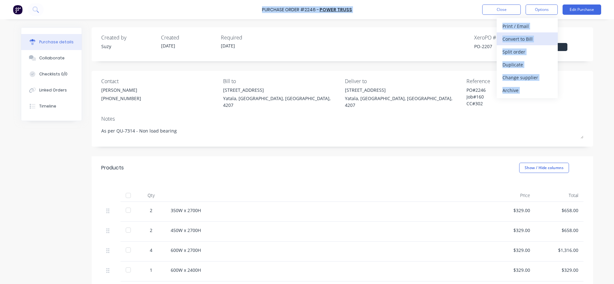
click at [531, 39] on div "Convert to Bill" at bounding box center [526, 38] width 49 height 9
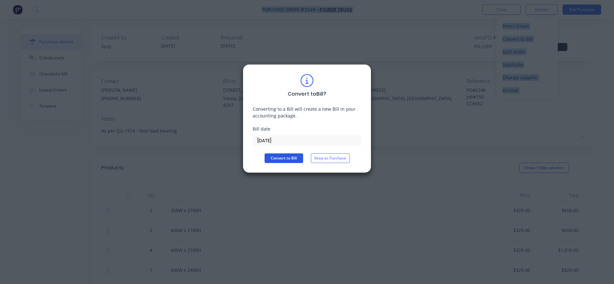
click at [276, 160] on button "Convert to Bill" at bounding box center [283, 159] width 39 height 10
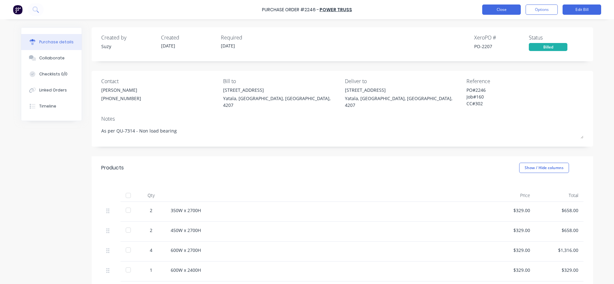
click at [496, 10] on button "Close" at bounding box center [501, 9] width 39 height 10
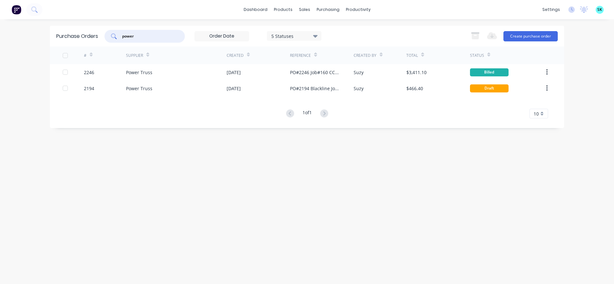
drag, startPoint x: 161, startPoint y: 35, endPoint x: 121, endPoint y: 37, distance: 39.6
click at [121, 37] on div "power" at bounding box center [144, 36] width 80 height 13
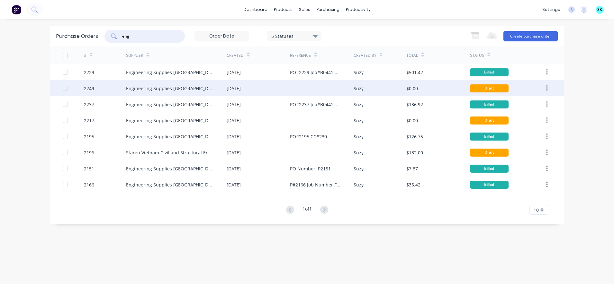
click at [159, 88] on div "Engineering Supplies [GEOGRAPHIC_DATA]" at bounding box center [170, 88] width 88 height 7
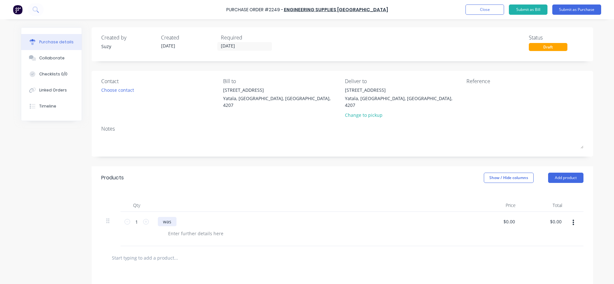
click at [173, 217] on div "was" at bounding box center [167, 221] width 19 height 9
click at [173, 217] on div "As per SI-00034310" at bounding box center [183, 221] width 51 height 9
click at [247, 168] on div "Products Show / Hide columns Add product" at bounding box center [342, 177] width 501 height 23
click at [501, 217] on input "0.0000" at bounding box center [507, 221] width 17 height 9
drag, startPoint x: 512, startPoint y: 214, endPoint x: 491, endPoint y: 212, distance: 21.6
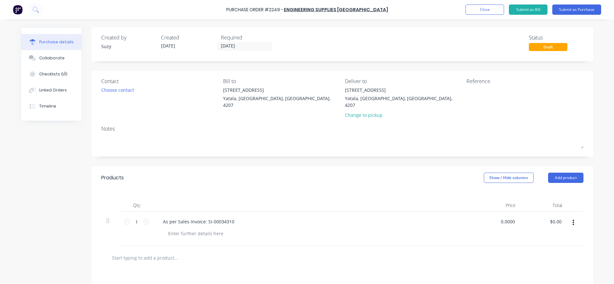
click at [491, 212] on div "0.0000 0.0000" at bounding box center [497, 229] width 47 height 34
click at [477, 238] on div "$184.52 $184.52" at bounding box center [497, 229] width 47 height 34
click at [475, 91] on textarea at bounding box center [506, 94] width 80 height 14
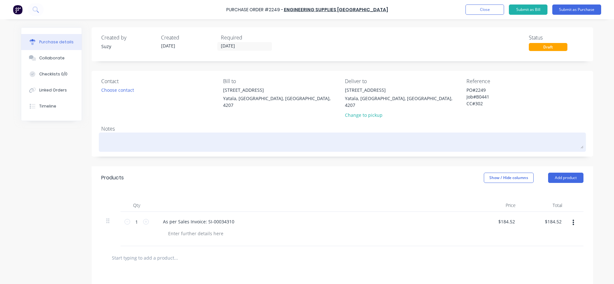
click at [487, 142] on div "Created by Suzy Created [DATE] Required [DATE] Status Draft Contact Choose cont…" at bounding box center [342, 201] width 501 height 348
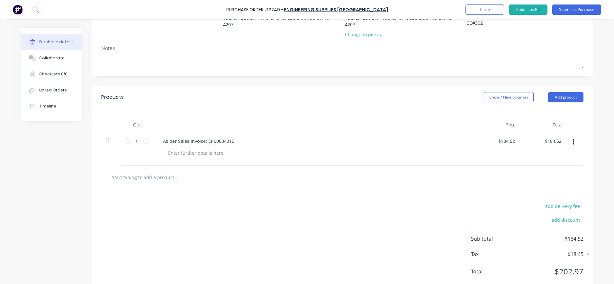
scroll to position [91, 0]
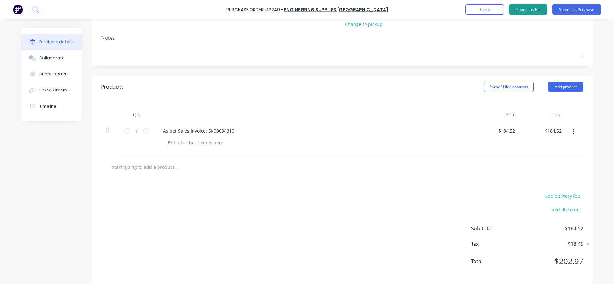
click at [534, 14] on button "Submit as Bill" at bounding box center [528, 9] width 39 height 10
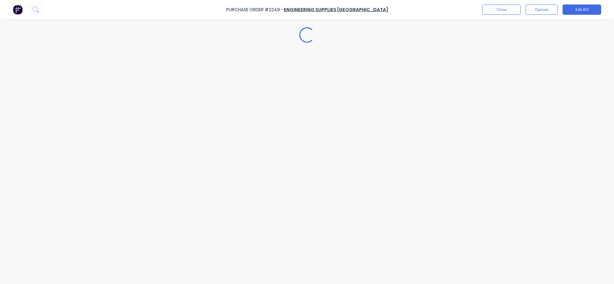
scroll to position [0, 0]
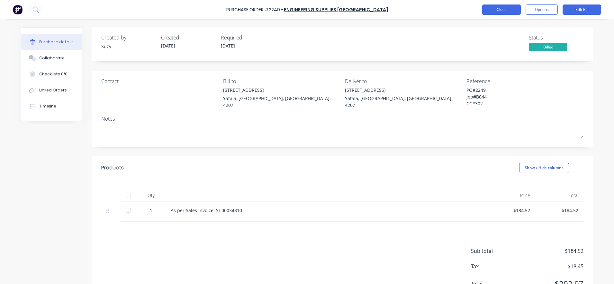
click at [487, 8] on button "Close" at bounding box center [501, 9] width 39 height 10
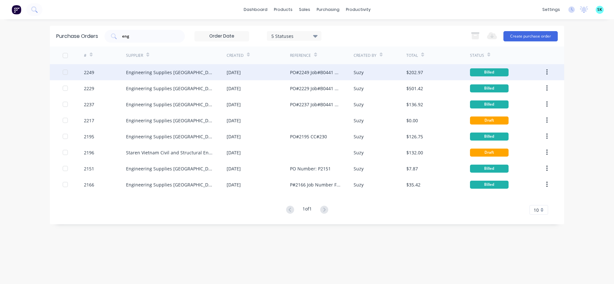
click at [305, 72] on div "PO#2249 Job#B0441 CC#302" at bounding box center [315, 72] width 50 height 7
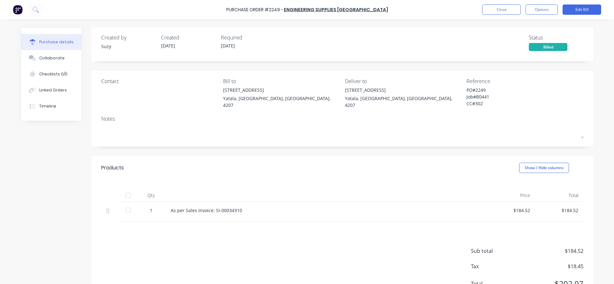
drag, startPoint x: 494, startPoint y: 107, endPoint x: 459, endPoint y: 95, distance: 37.6
click at [466, 95] on div "PO#2249 Job#B0441 CC#302" at bounding box center [506, 98] width 80 height 22
click at [497, 12] on button "Close" at bounding box center [501, 9] width 39 height 10
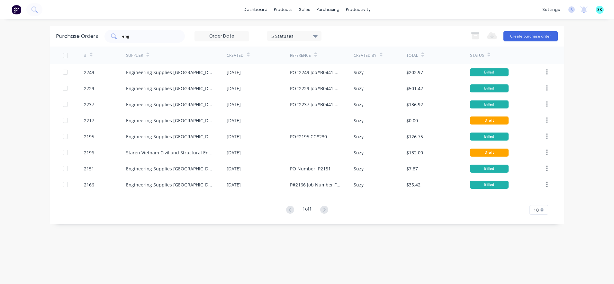
click at [139, 39] on input "eng" at bounding box center [147, 36] width 53 height 6
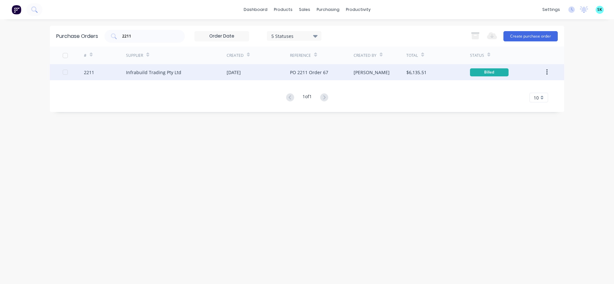
click at [164, 68] on div "Infrabuild Trading Pty Ltd" at bounding box center [176, 72] width 101 height 16
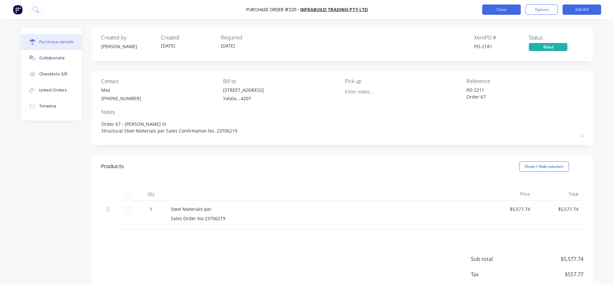
click at [493, 10] on button "Close" at bounding box center [501, 9] width 39 height 10
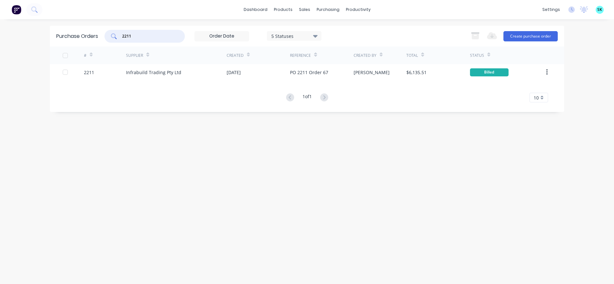
click at [147, 38] on input "2211" at bounding box center [147, 36] width 53 height 6
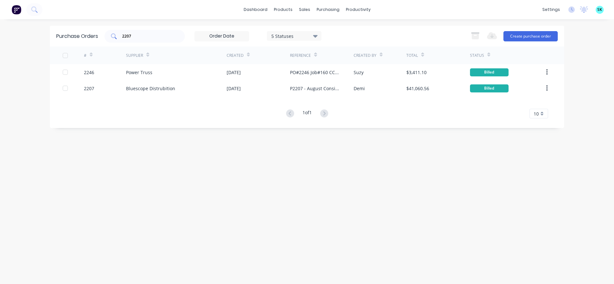
click at [148, 38] on input "2207" at bounding box center [147, 36] width 53 height 6
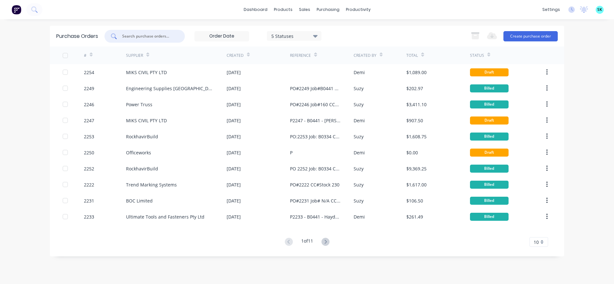
click at [150, 38] on input "text" at bounding box center [147, 36] width 53 height 6
